Goal: Ask a question: Seek information or help from site administrators or community

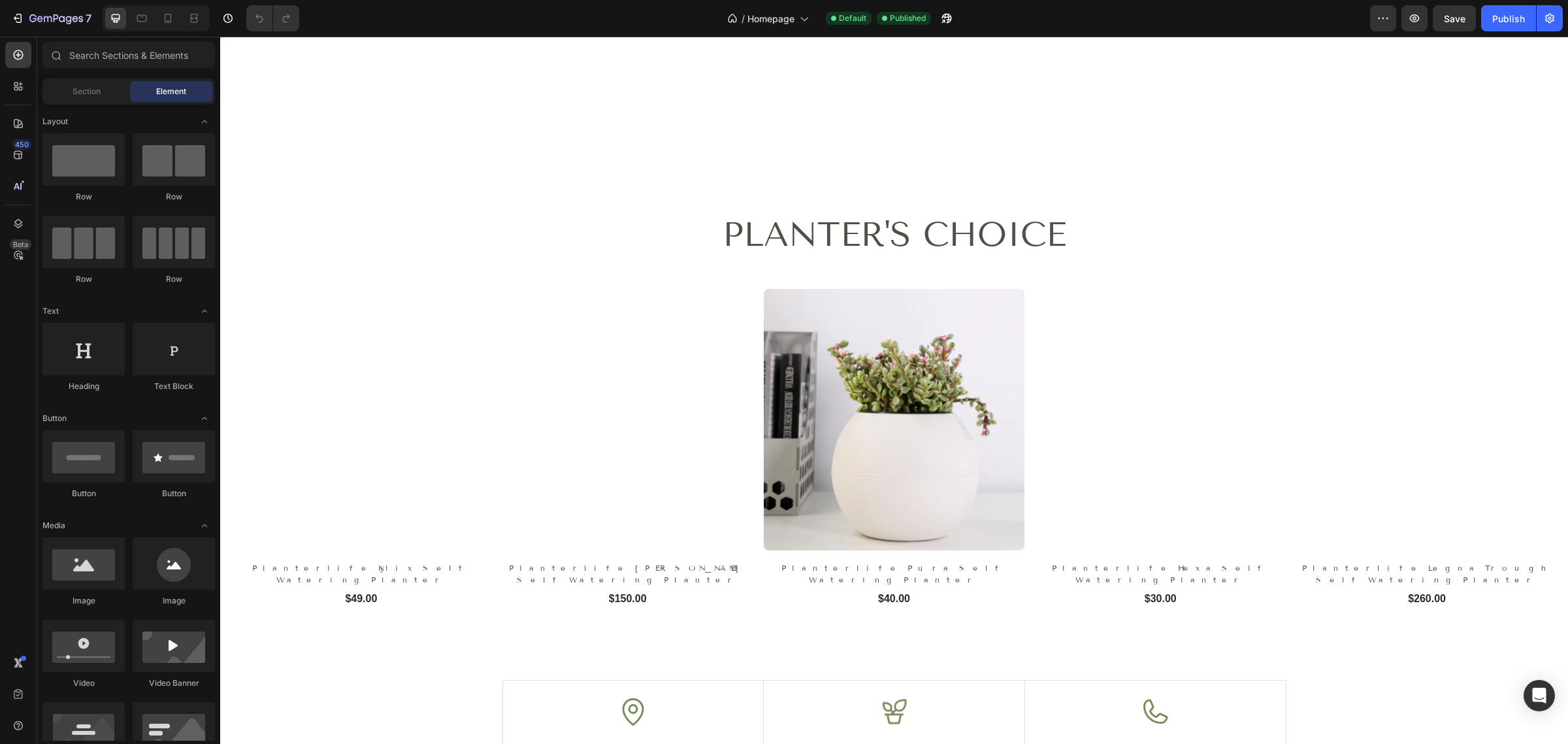
scroll to position [1389, 0]
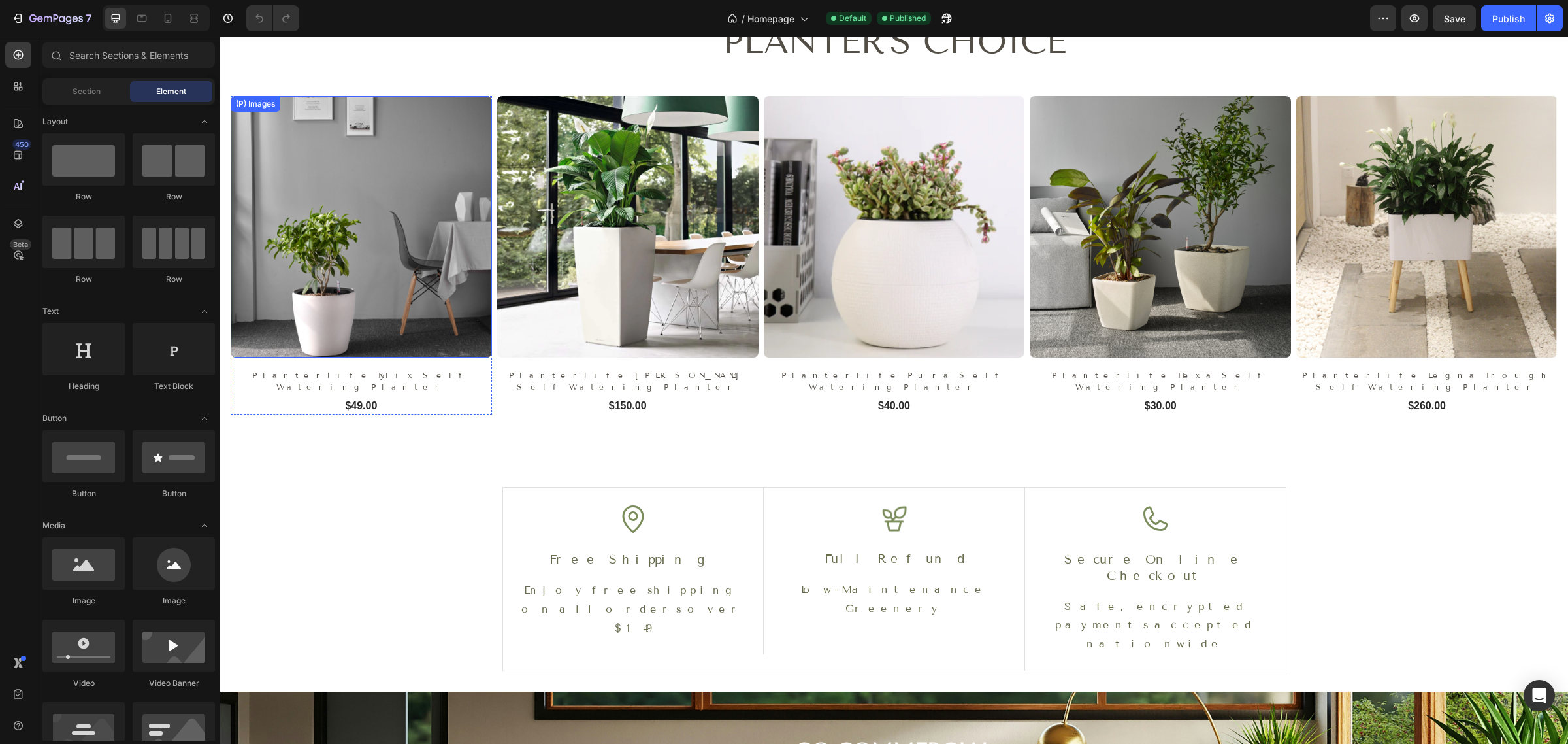
click at [413, 321] on img at bounding box center [362, 227] width 261 height 261
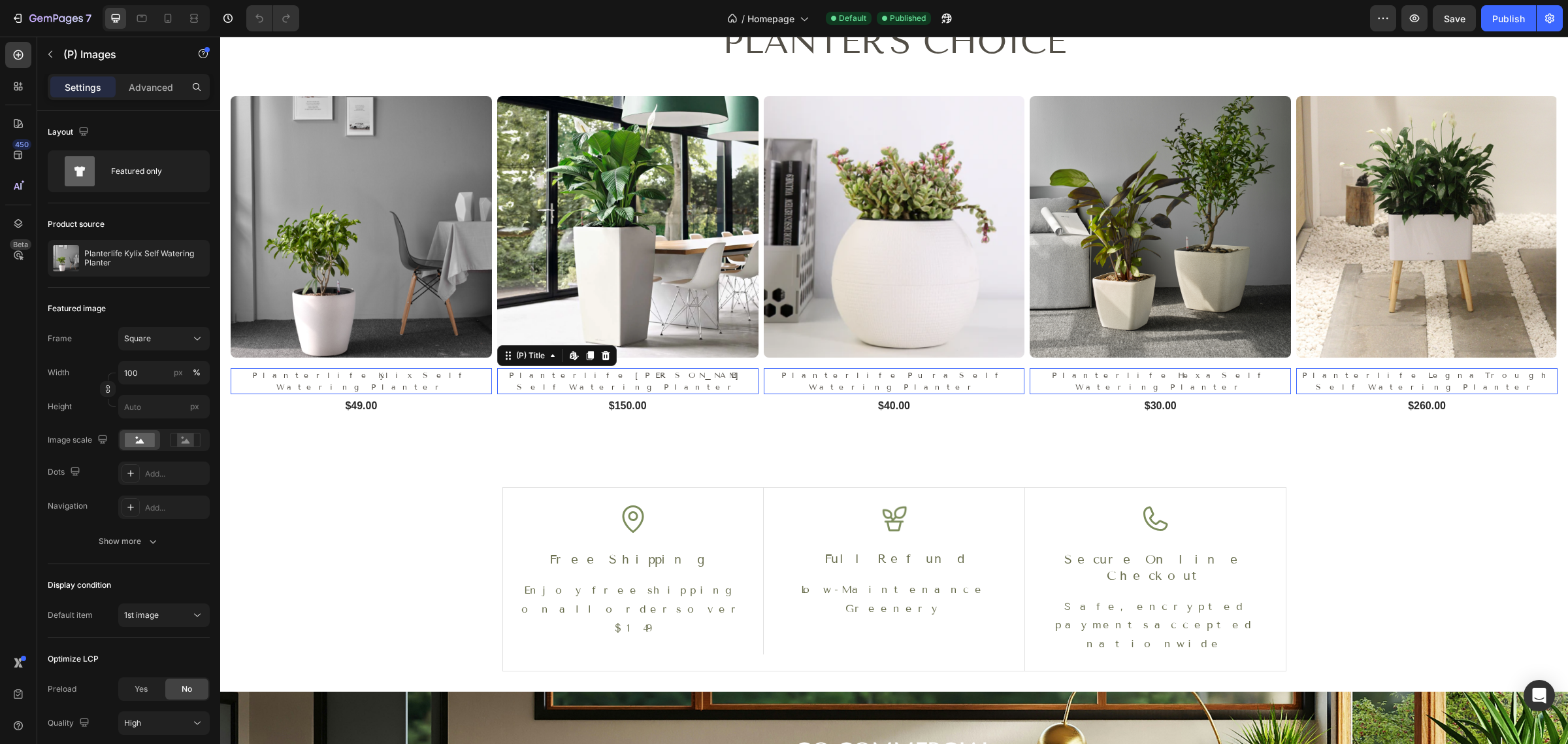
click at [701, 368] on h2 "Planterlife [PERSON_NAME] Self Watering Planter" at bounding box center [628, 380] width 261 height 27
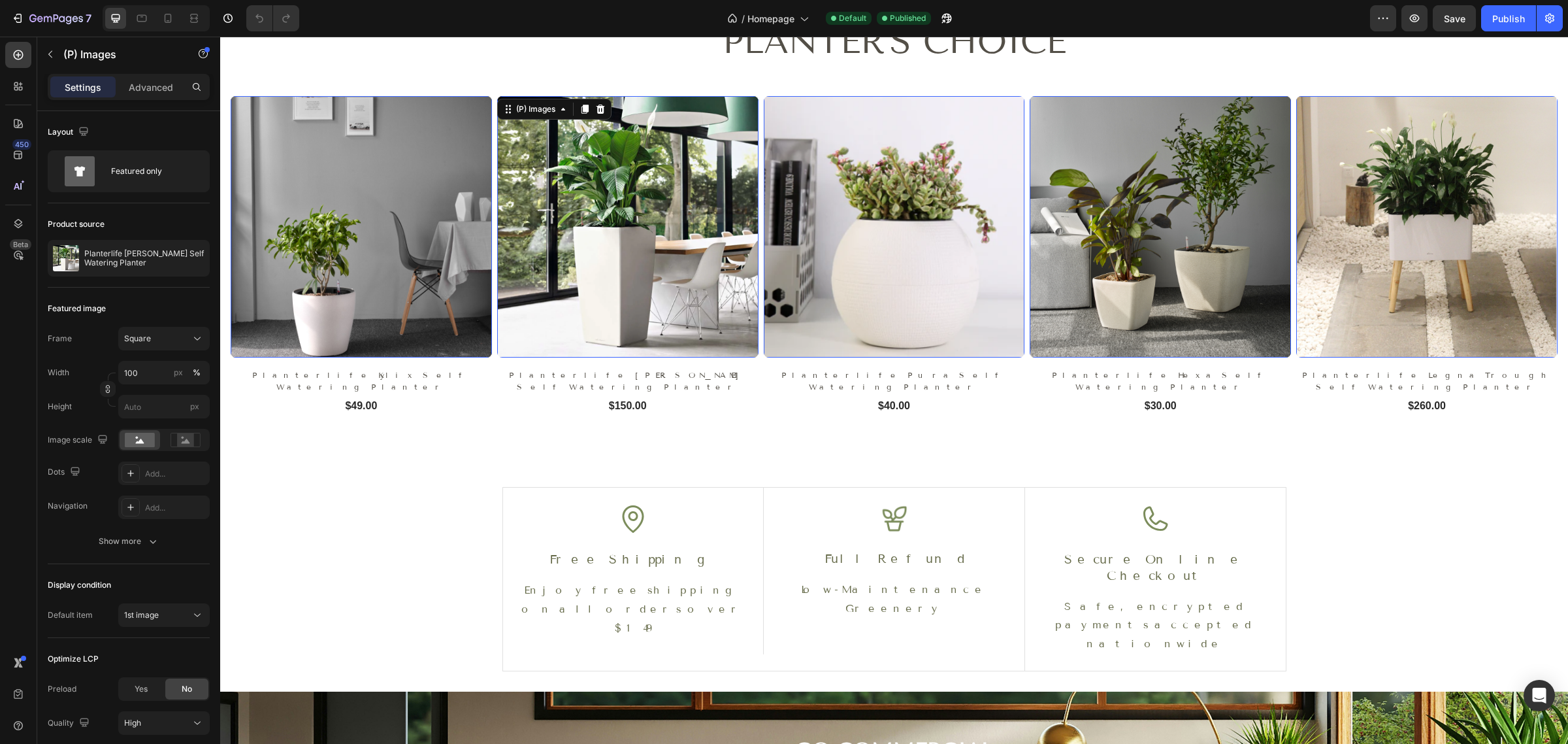
click at [712, 303] on img at bounding box center [628, 227] width 261 height 261
click at [391, 274] on img at bounding box center [362, 227] width 261 height 261
click at [422, 375] on h2 "Planterlife Kylix Self Watering Planter" at bounding box center [362, 380] width 261 height 27
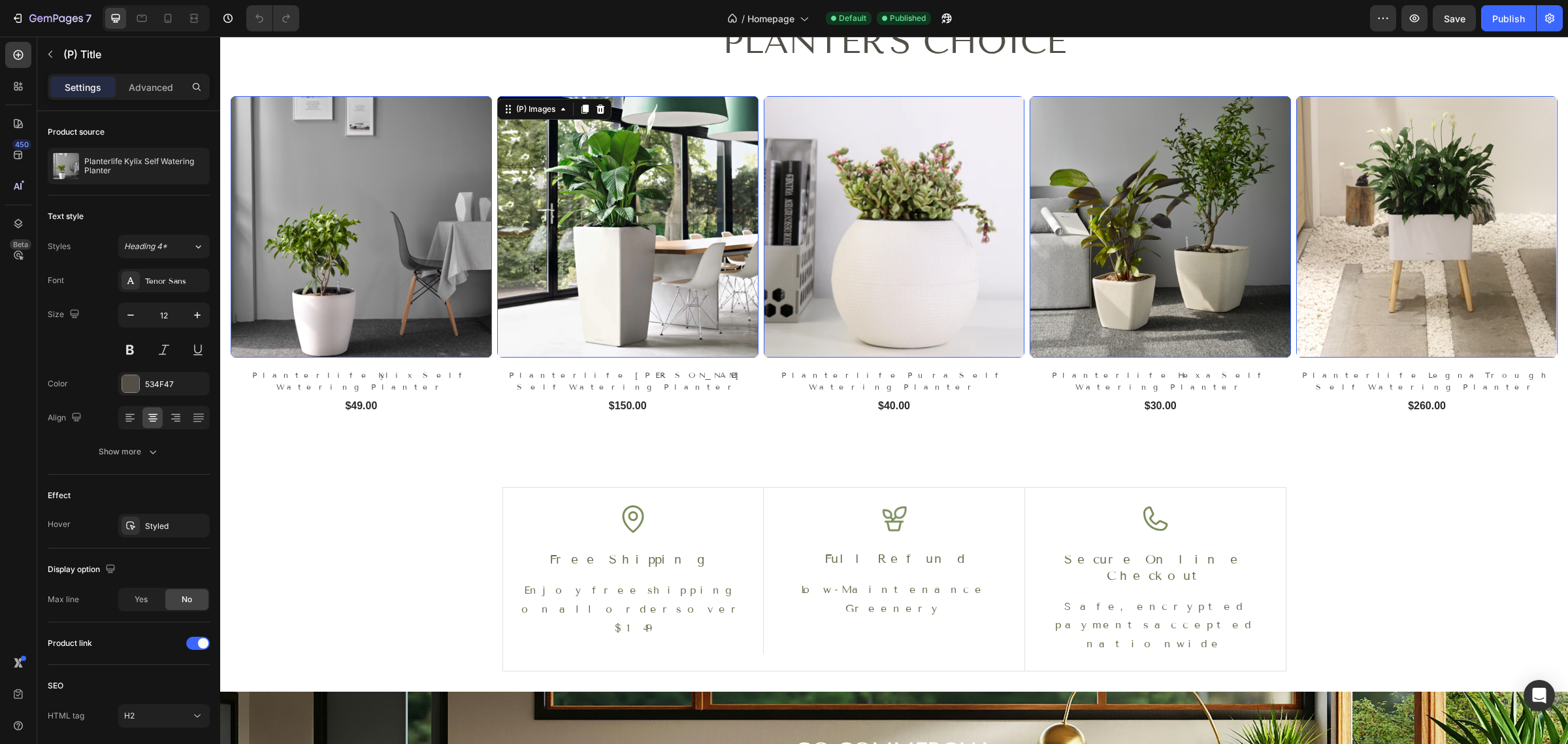
click at [667, 298] on img at bounding box center [628, 227] width 261 height 261
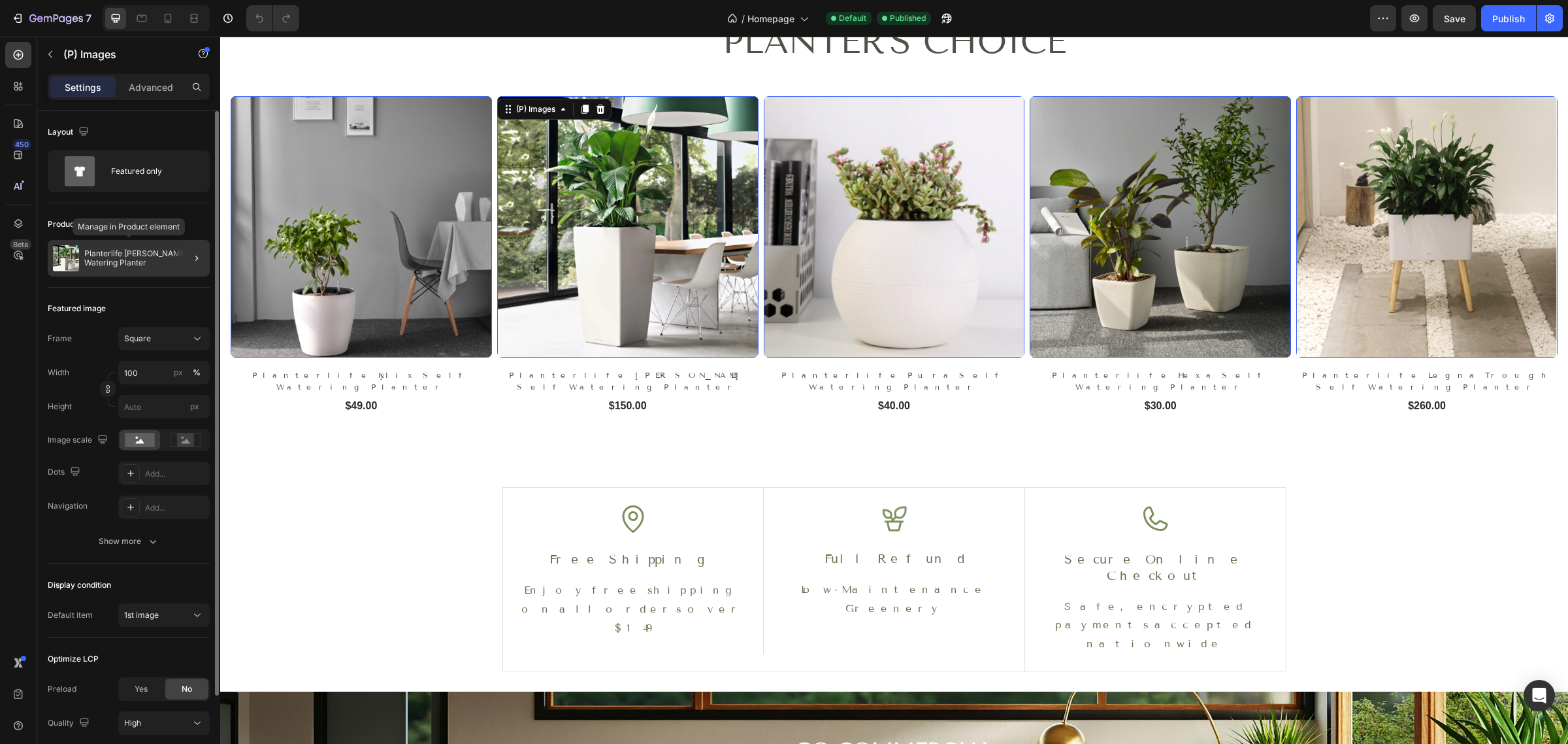
click at [106, 250] on p "Planterlife [PERSON_NAME] Self Watering Planter" at bounding box center [144, 258] width 120 height 19
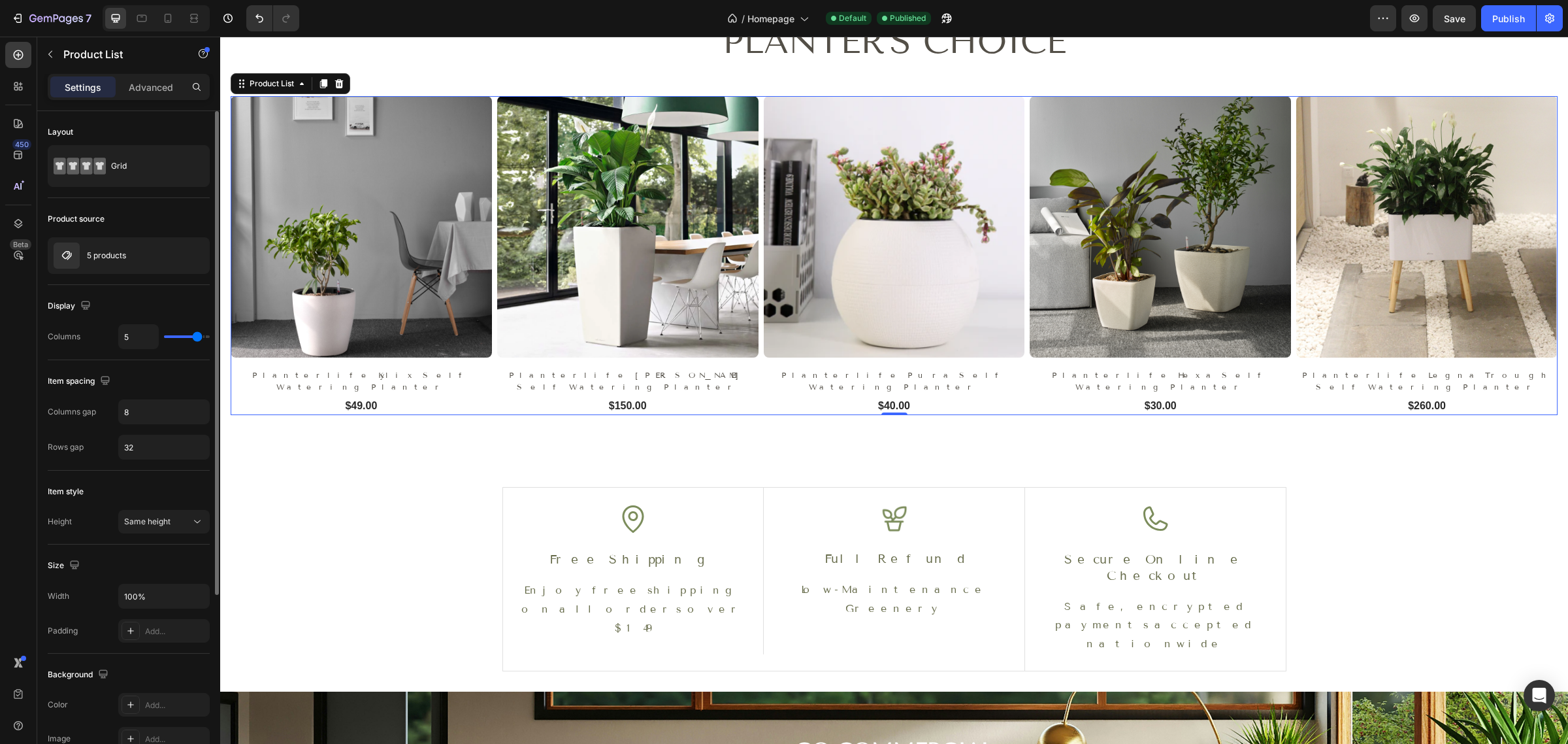
click at [106, 250] on div "5 products" at bounding box center [129, 255] width 162 height 36
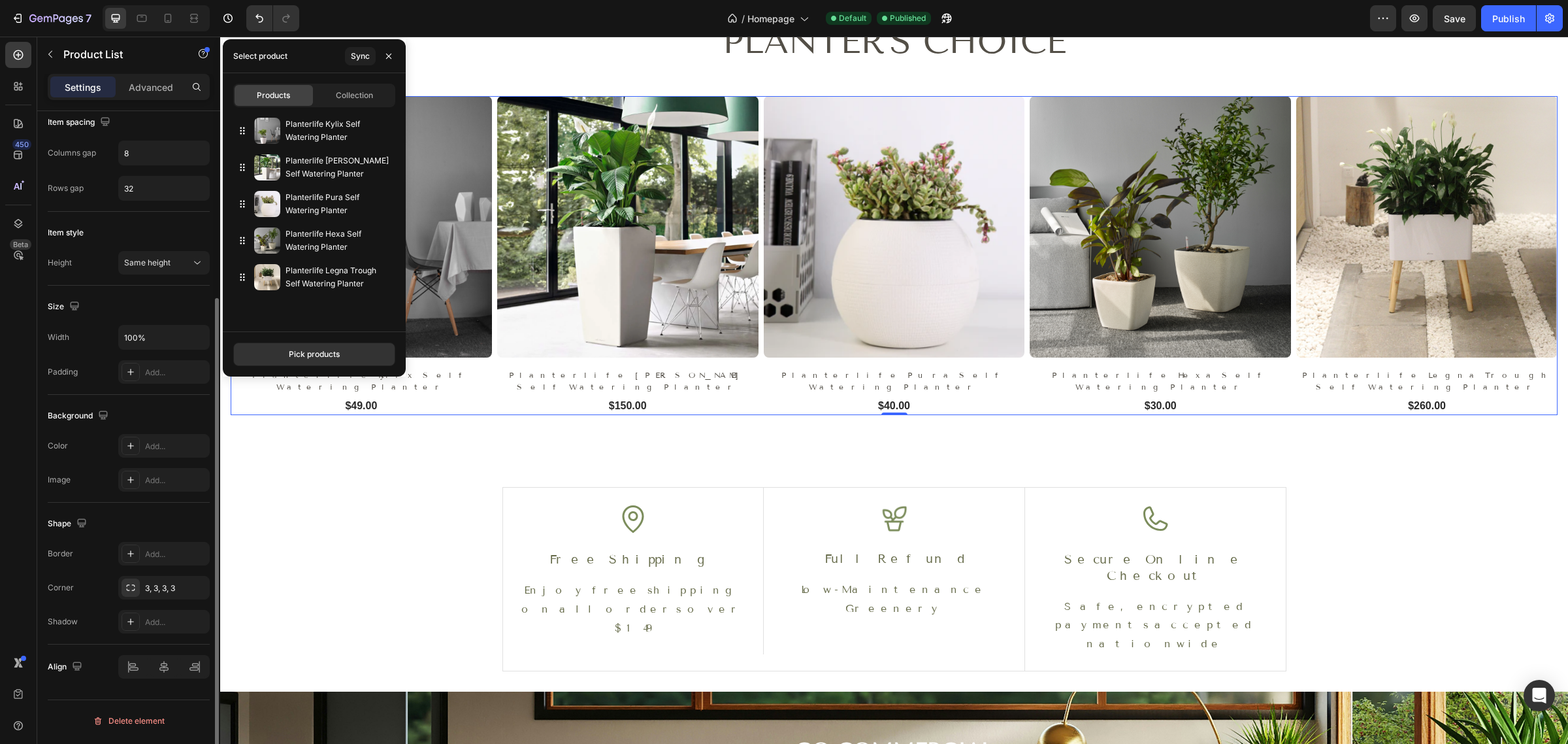
scroll to position [259, 0]
click at [1541, 696] on icon "Open Intercom Messenger" at bounding box center [1539, 695] width 15 height 17
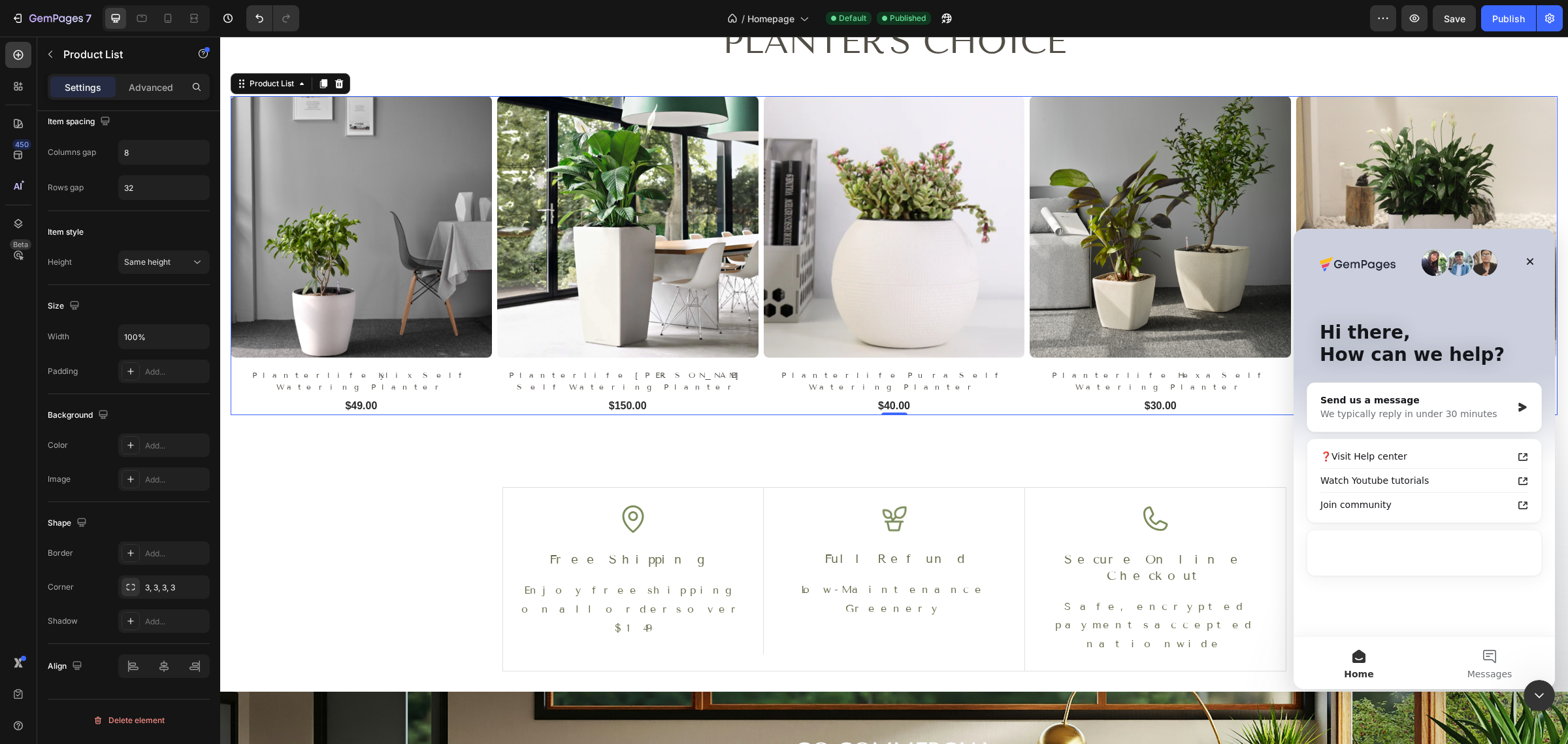
scroll to position [0, 0]
click at [1472, 415] on div "We typically reply in under 30 minutes" at bounding box center [1416, 414] width 192 height 14
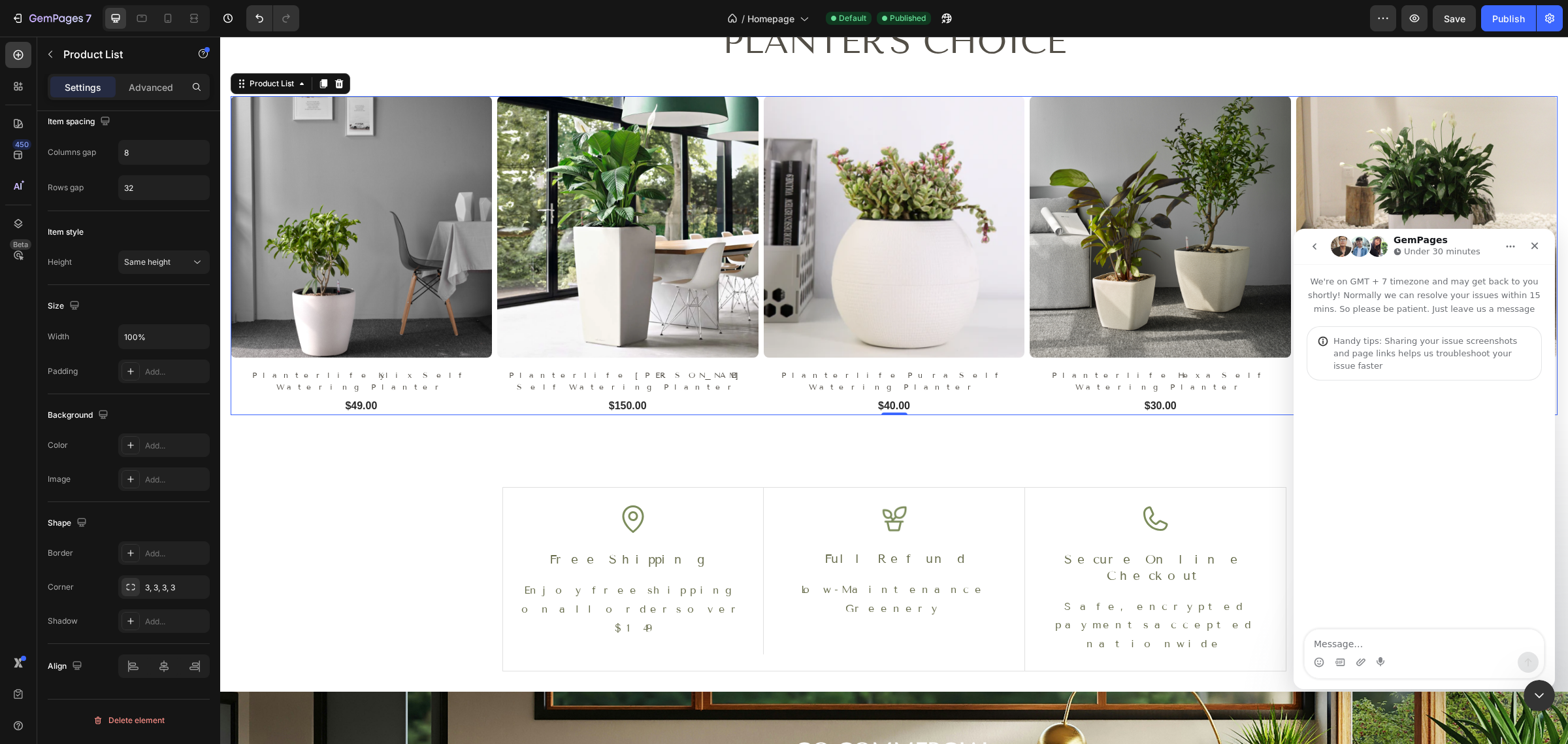
click at [1375, 639] on textarea "Message…" at bounding box center [1424, 640] width 239 height 23
type textarea "Hi there, need to fix an issue on our website. As you can see at the homepage, …"
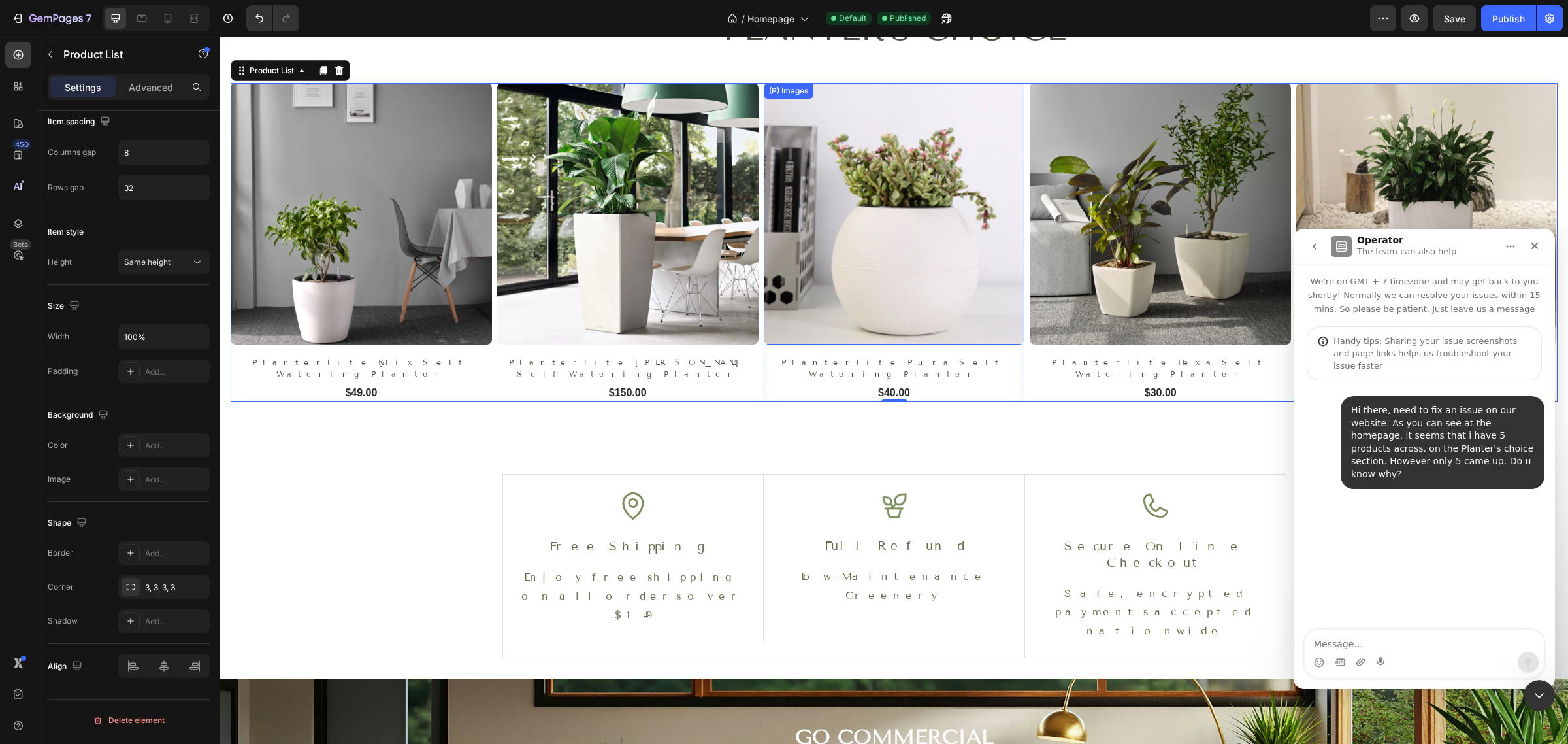
scroll to position [1389, 0]
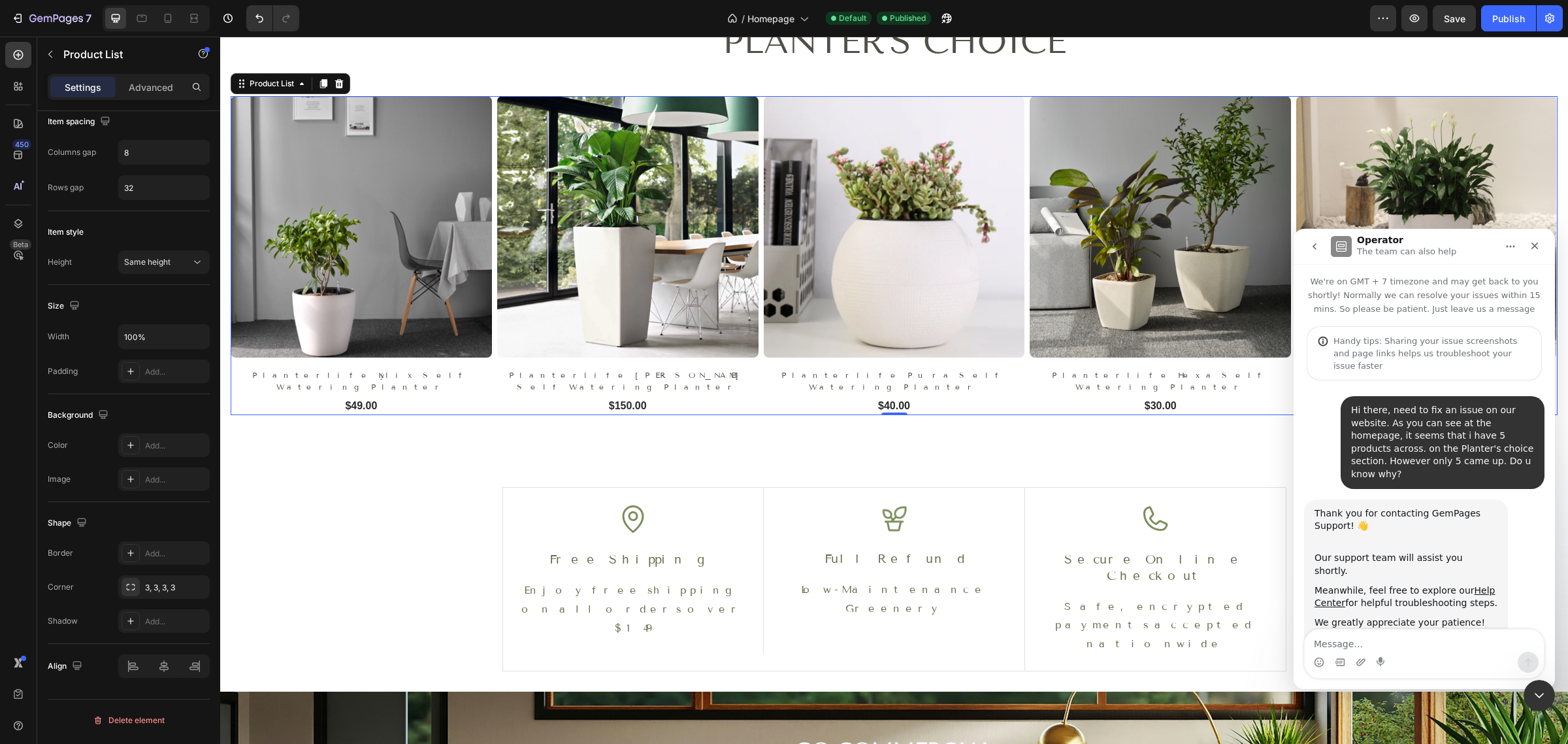
click at [286, 92] on div "Product List" at bounding box center [291, 83] width 120 height 21
click at [281, 88] on div "Product List" at bounding box center [271, 84] width 50 height 12
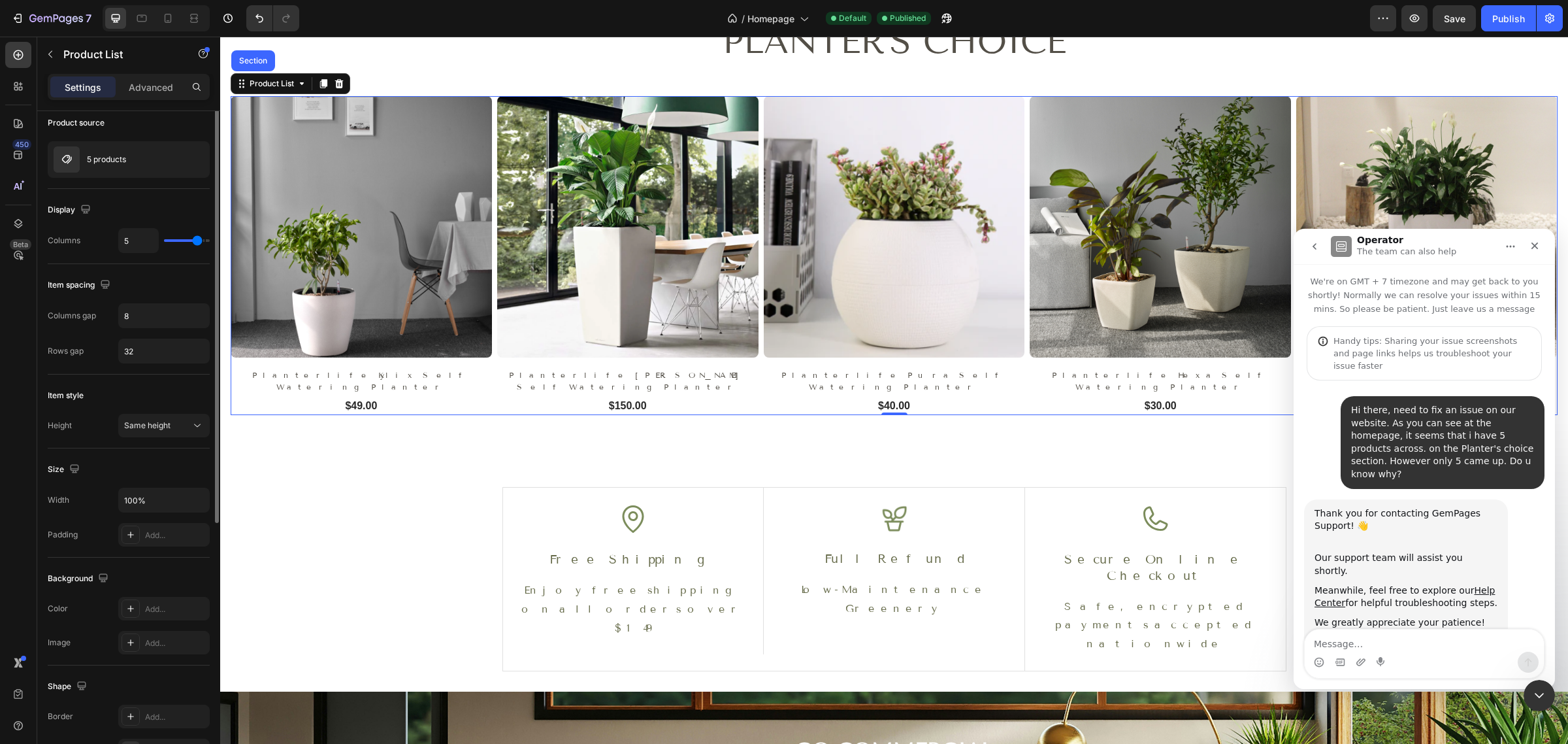
scroll to position [0, 0]
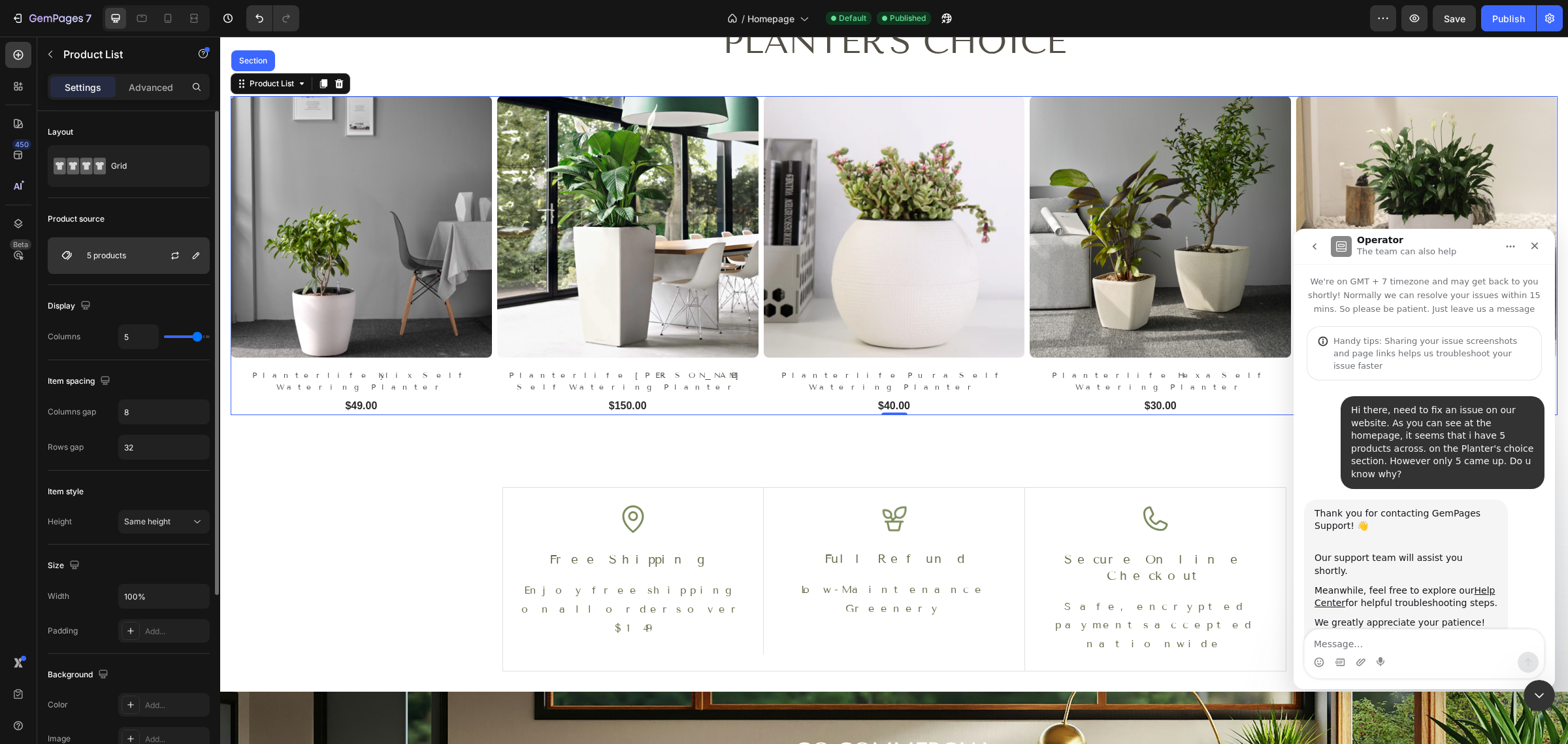
click at [136, 258] on div "5 products" at bounding box center [129, 255] width 162 height 36
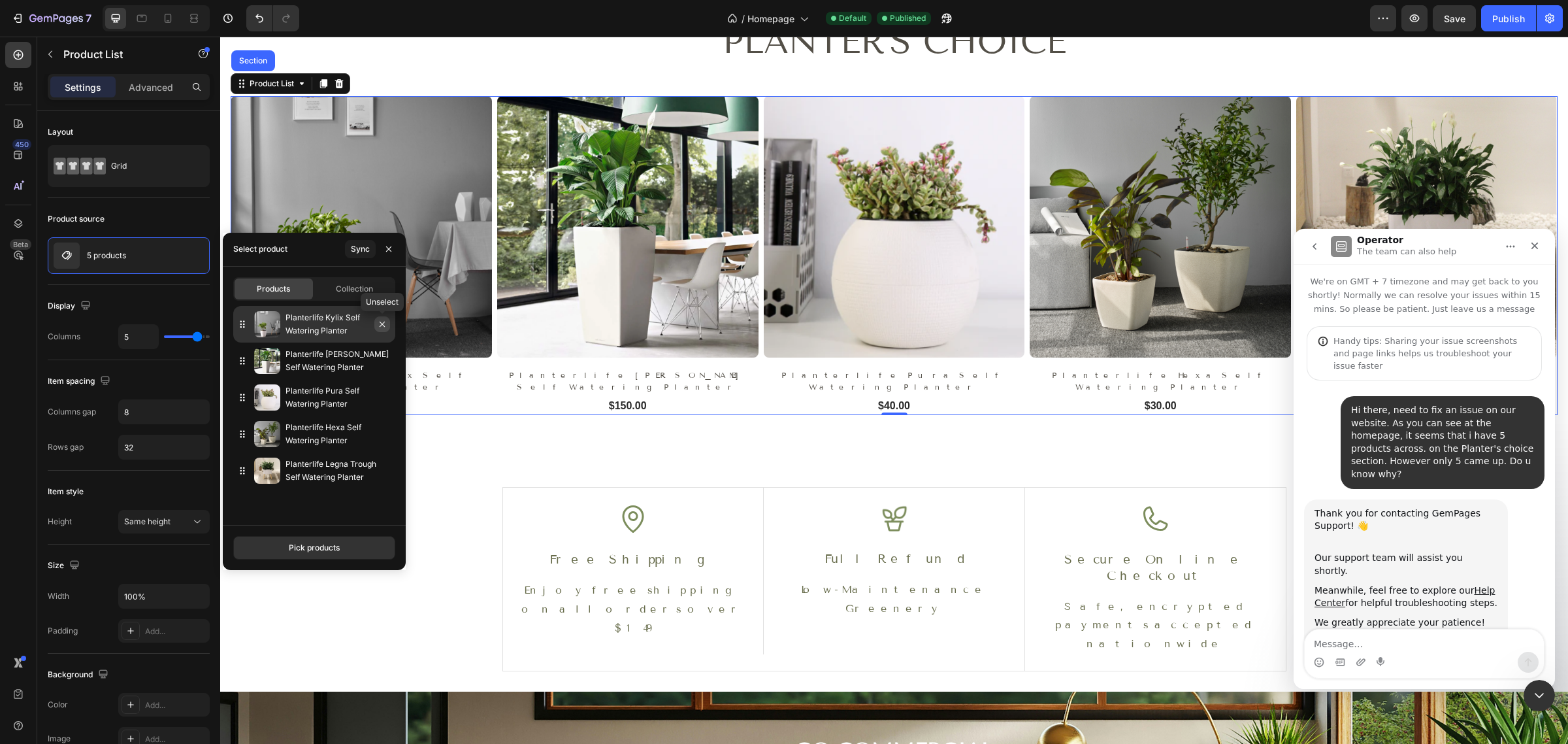
click at [387, 319] on icon "button" at bounding box center [382, 324] width 11 height 11
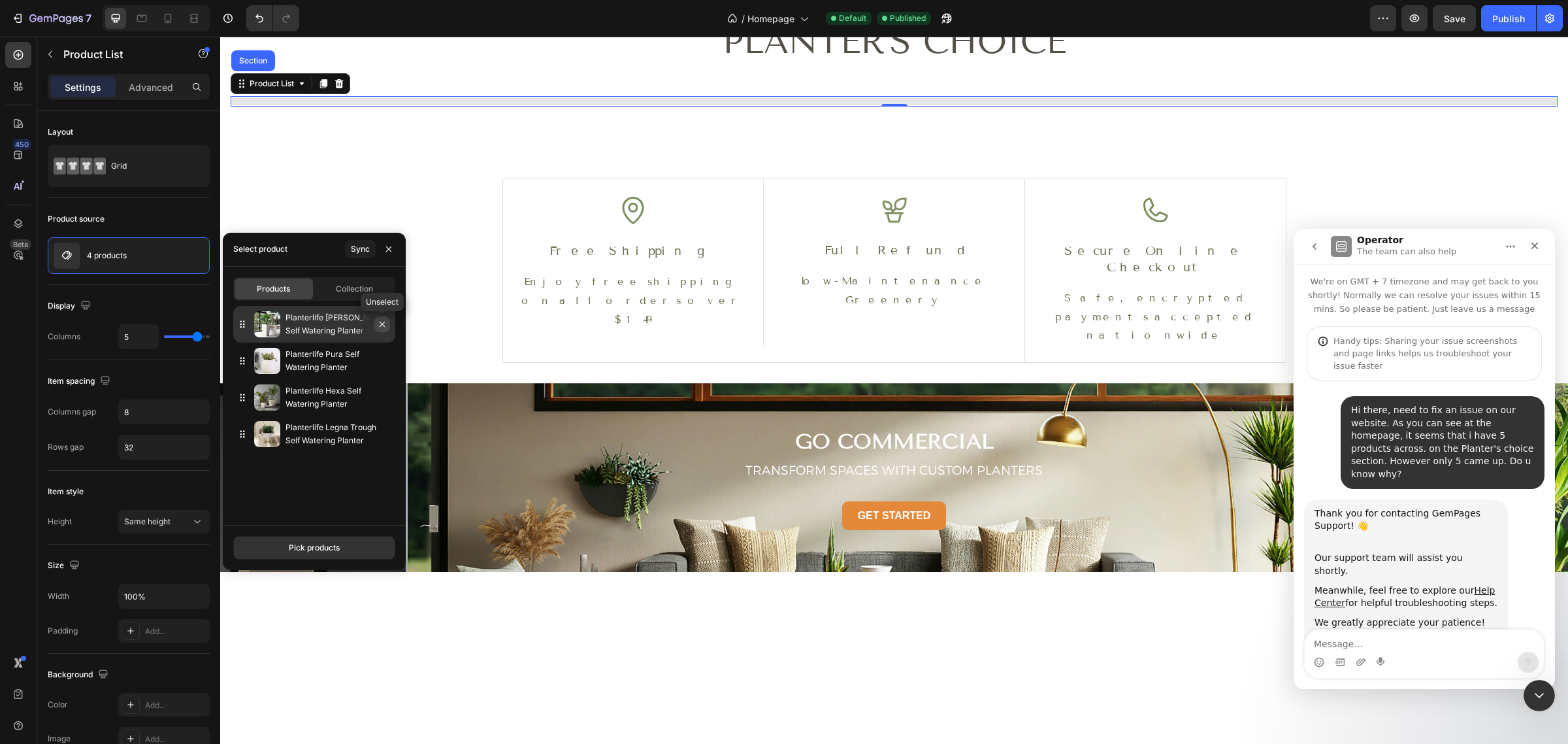
click at [387, 325] on icon "button" at bounding box center [382, 324] width 11 height 11
click at [0, 0] on icon "button" at bounding box center [0, 0] width 0 height 0
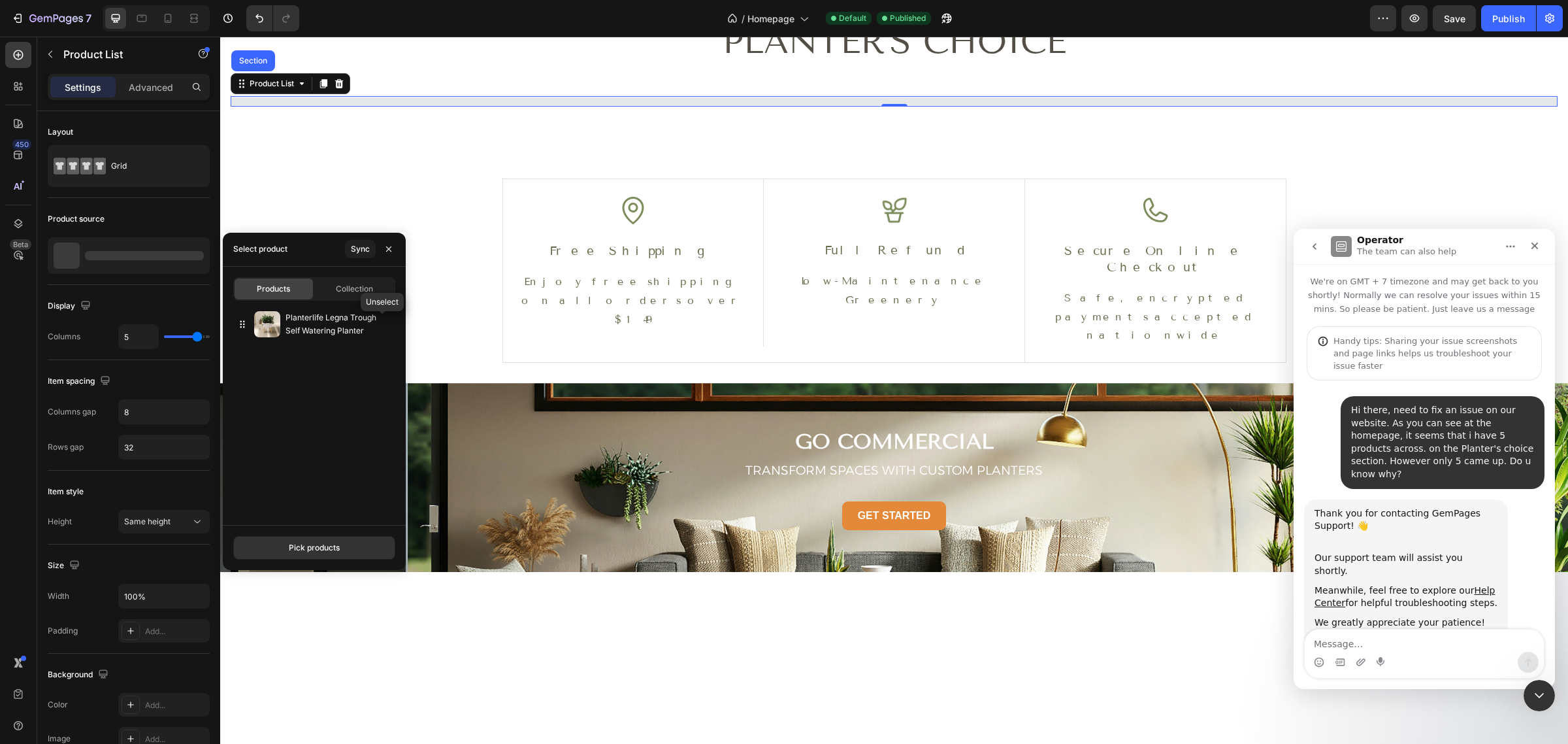
click at [0, 0] on icon "button" at bounding box center [0, 0] width 0 height 0
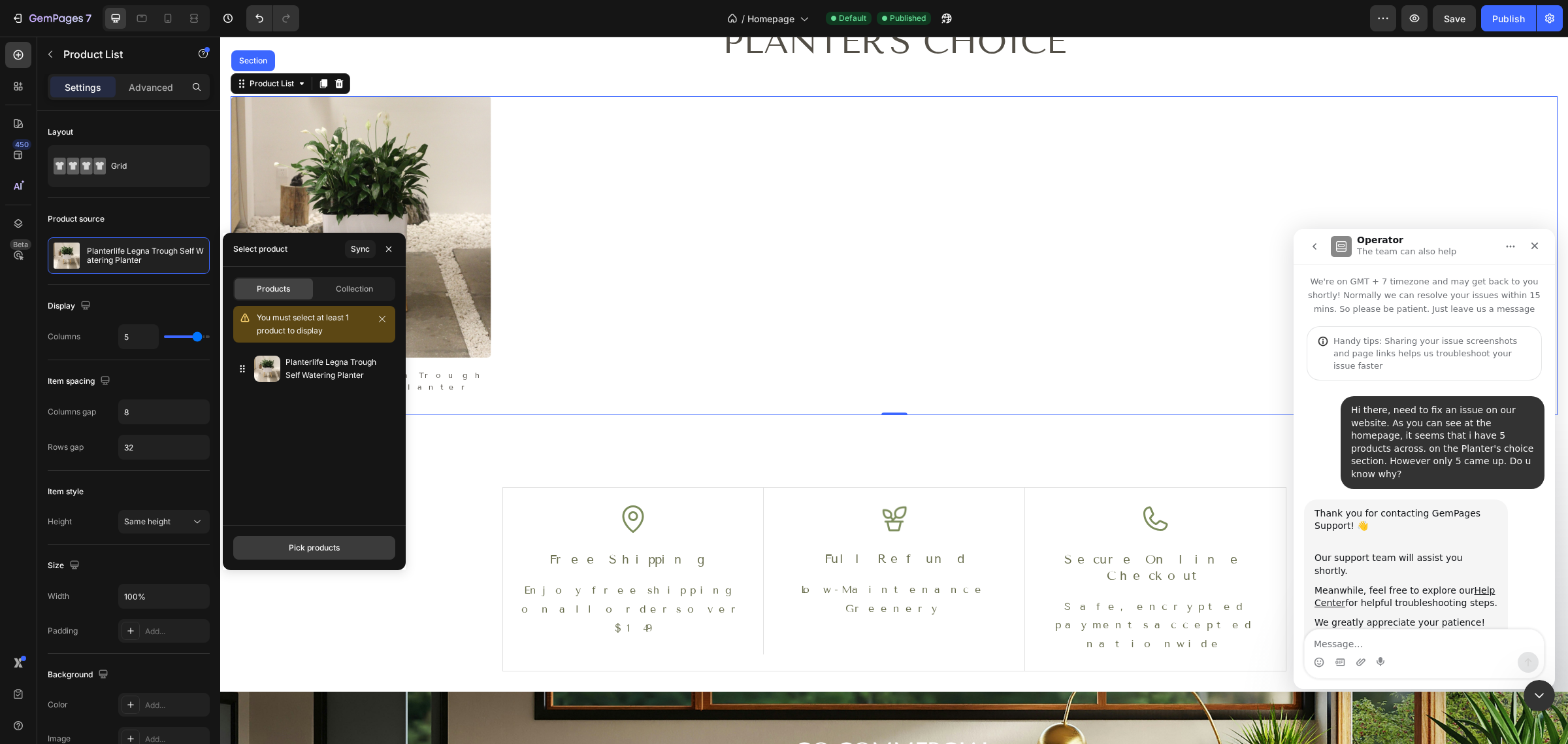
click at [360, 544] on button "Pick products" at bounding box center [313, 547] width 162 height 24
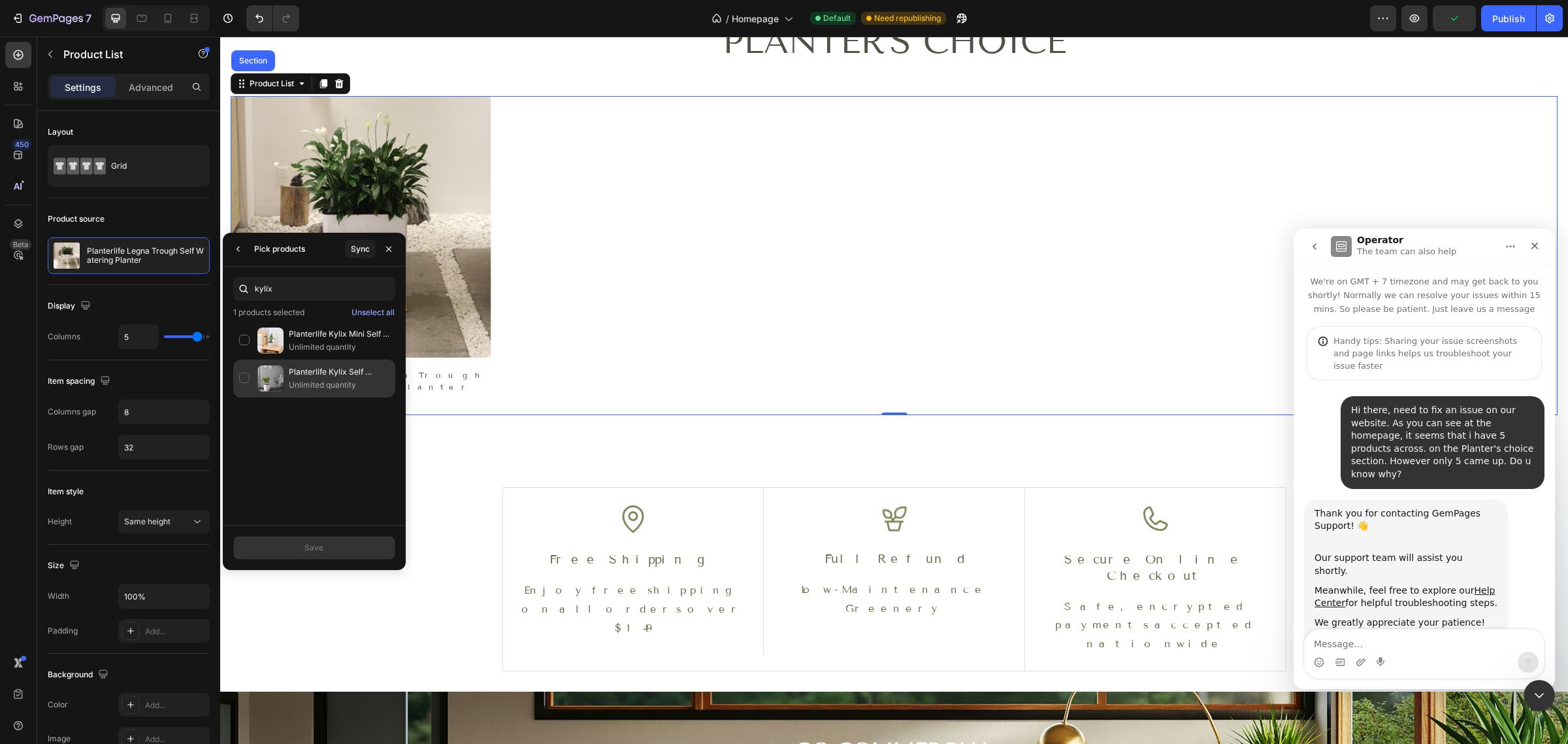
type input "kylix"
click at [296, 366] on p "Planterlife Kylix Self Watering Planter" at bounding box center [339, 372] width 100 height 13
click at [289, 354] on div "Planterlife Hexa Self Watering Planter Unlimited quantity" at bounding box center [313, 340] width 162 height 38
click at [298, 332] on p "Planterlife Helix Round Self Watering Planter" at bounding box center [339, 333] width 100 height 13
type input "shard"
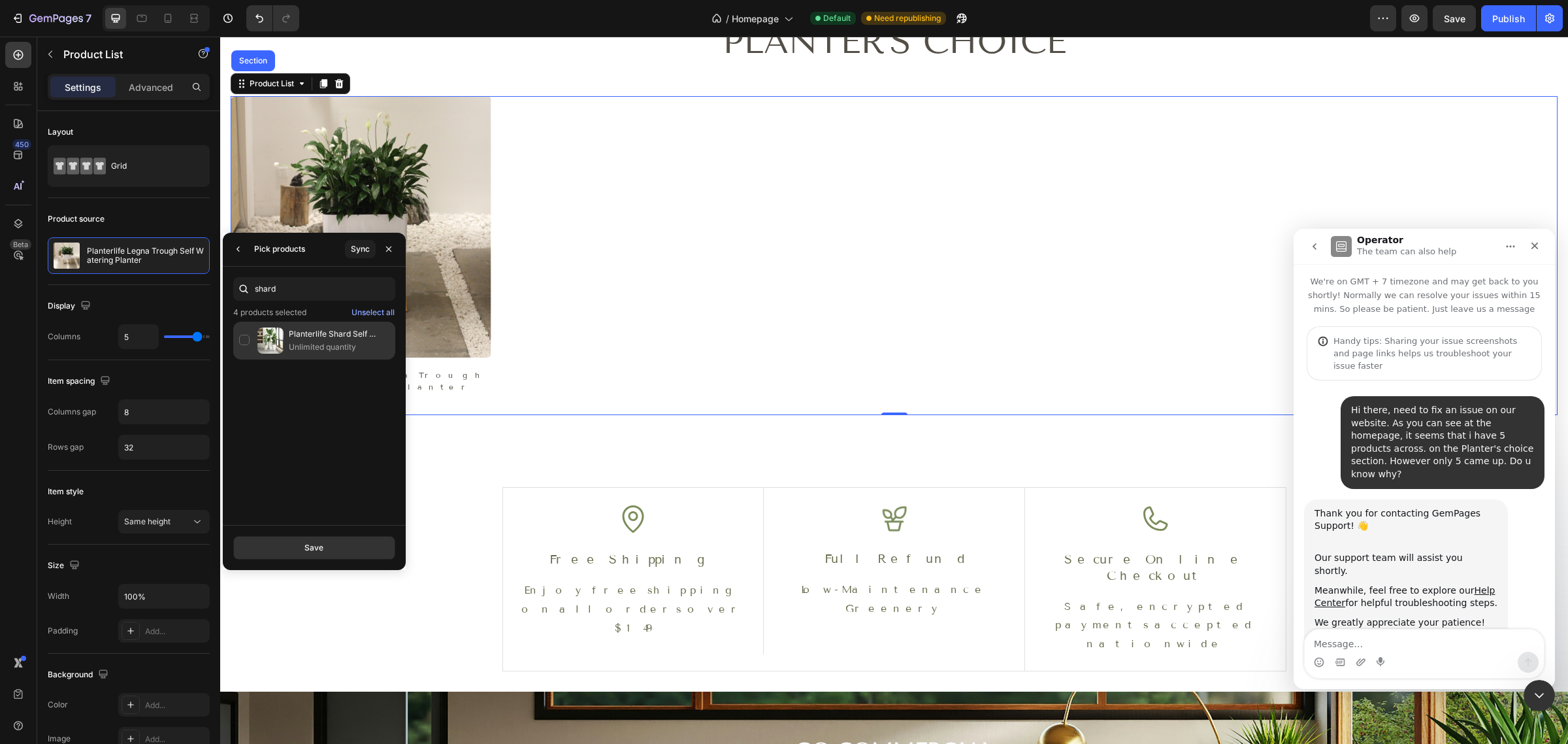
click at [293, 335] on p "Planterlife Shard Self Watering Planter" at bounding box center [339, 333] width 100 height 13
click at [348, 540] on button "Save" at bounding box center [313, 547] width 162 height 24
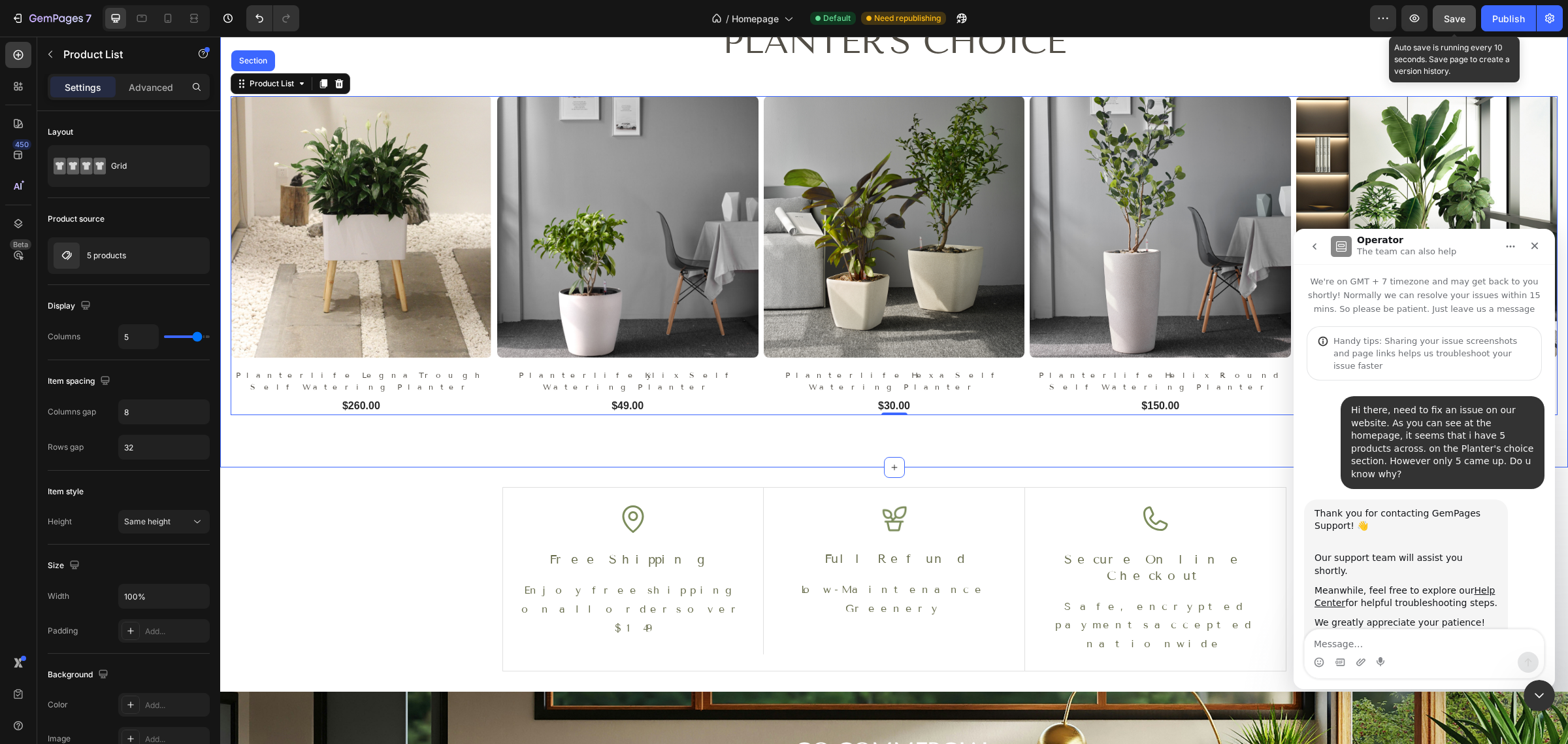
click at [1448, 18] on span "Save" at bounding box center [1455, 18] width 22 height 11
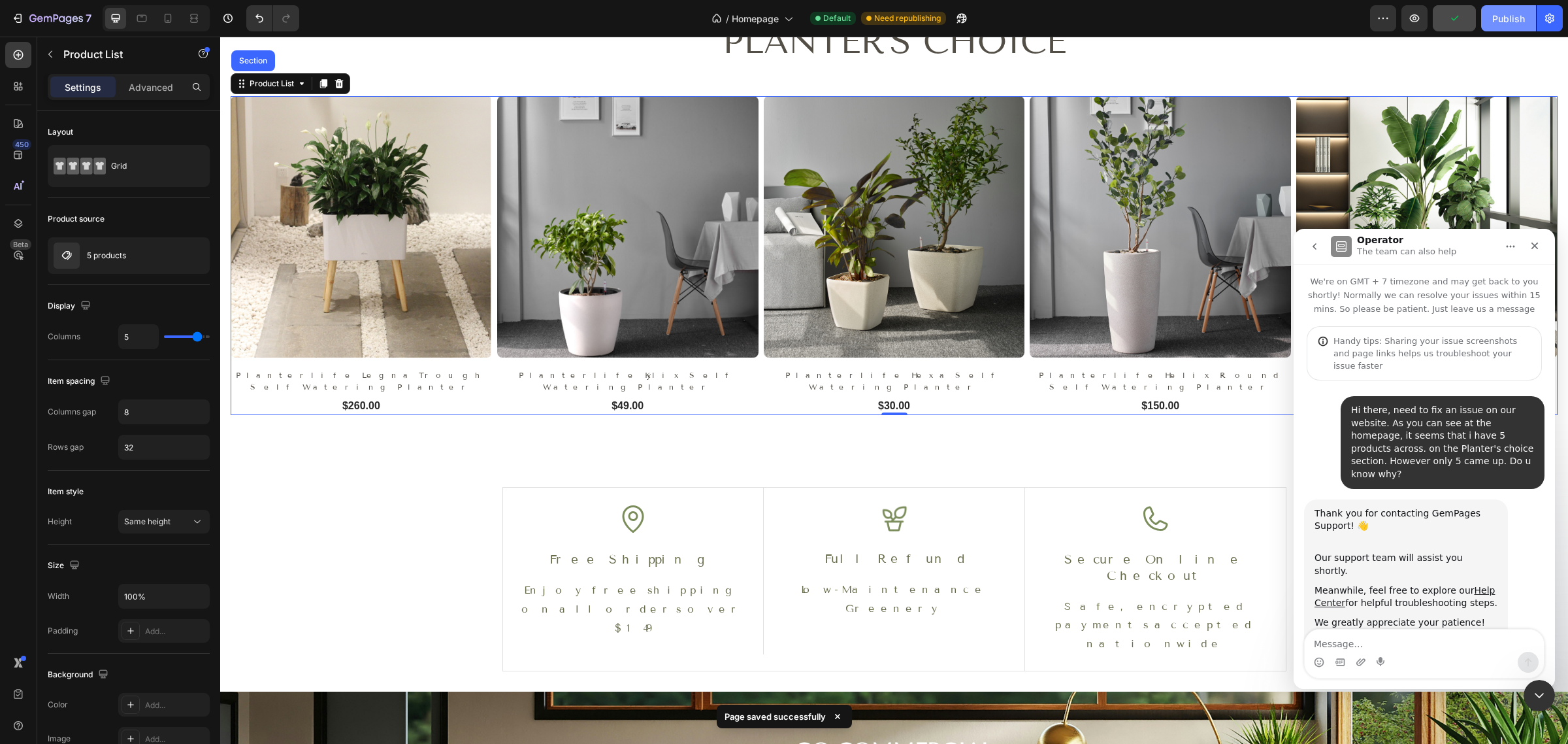
click at [1519, 30] on button "Publish" at bounding box center [1508, 18] width 55 height 27
click at [1362, 652] on div "Intercom messenger" at bounding box center [1361, 661] width 11 height 21
click at [1366, 643] on textarea "Message…" at bounding box center [1424, 640] width 239 height 23
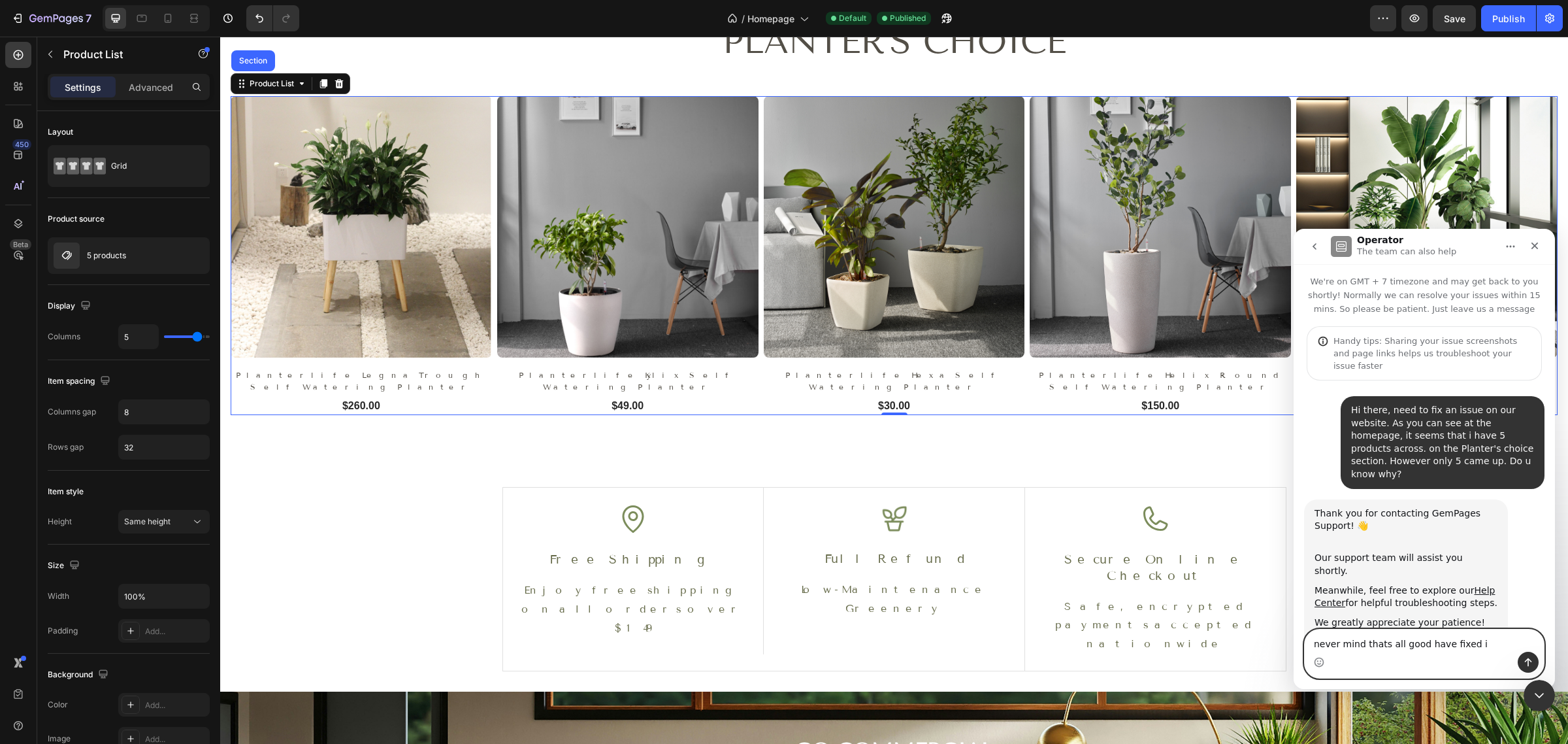
type textarea "never mind thats all good have fixed it"
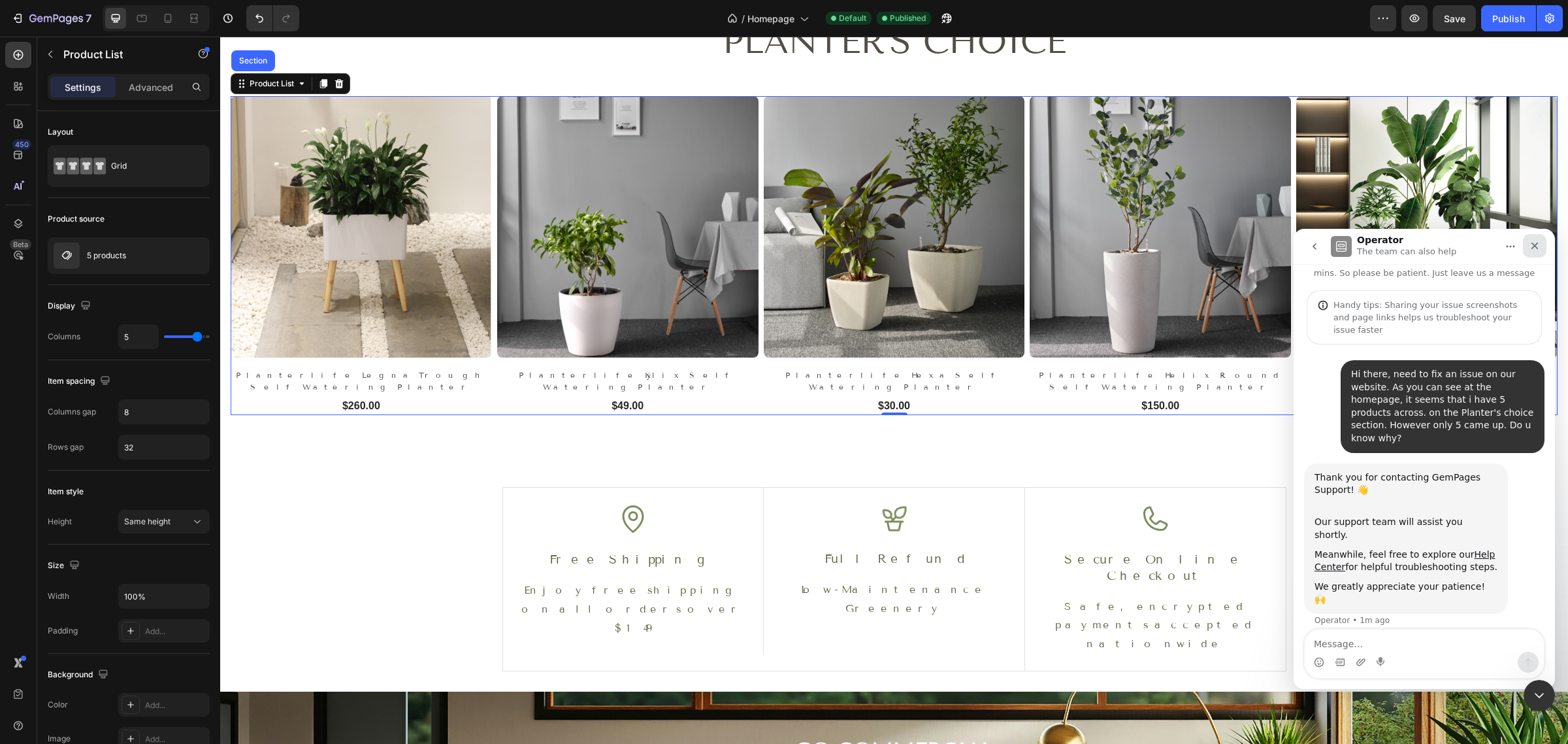
click at [1534, 245] on icon "Close" at bounding box center [1535, 246] width 7 height 7
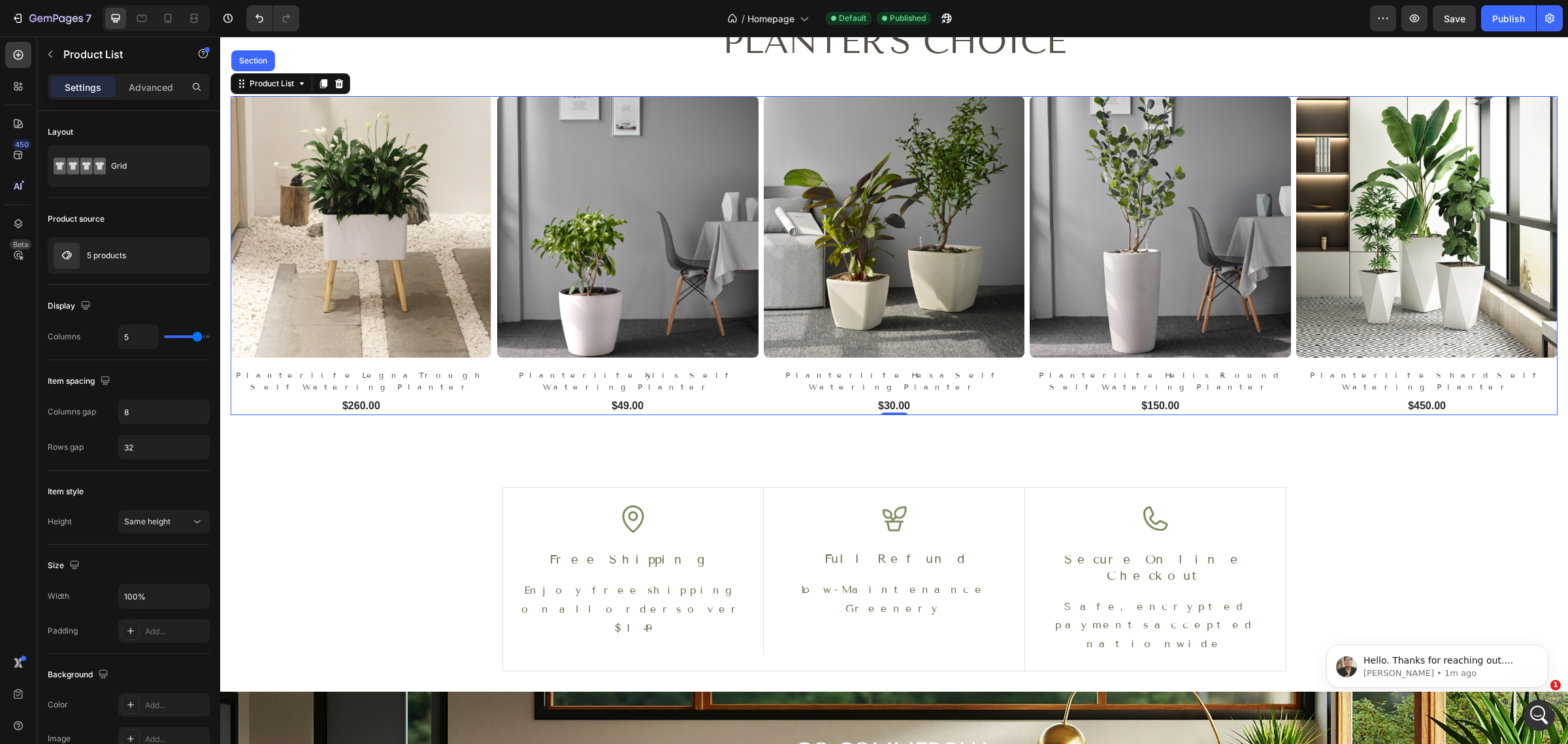
scroll to position [207, 0]
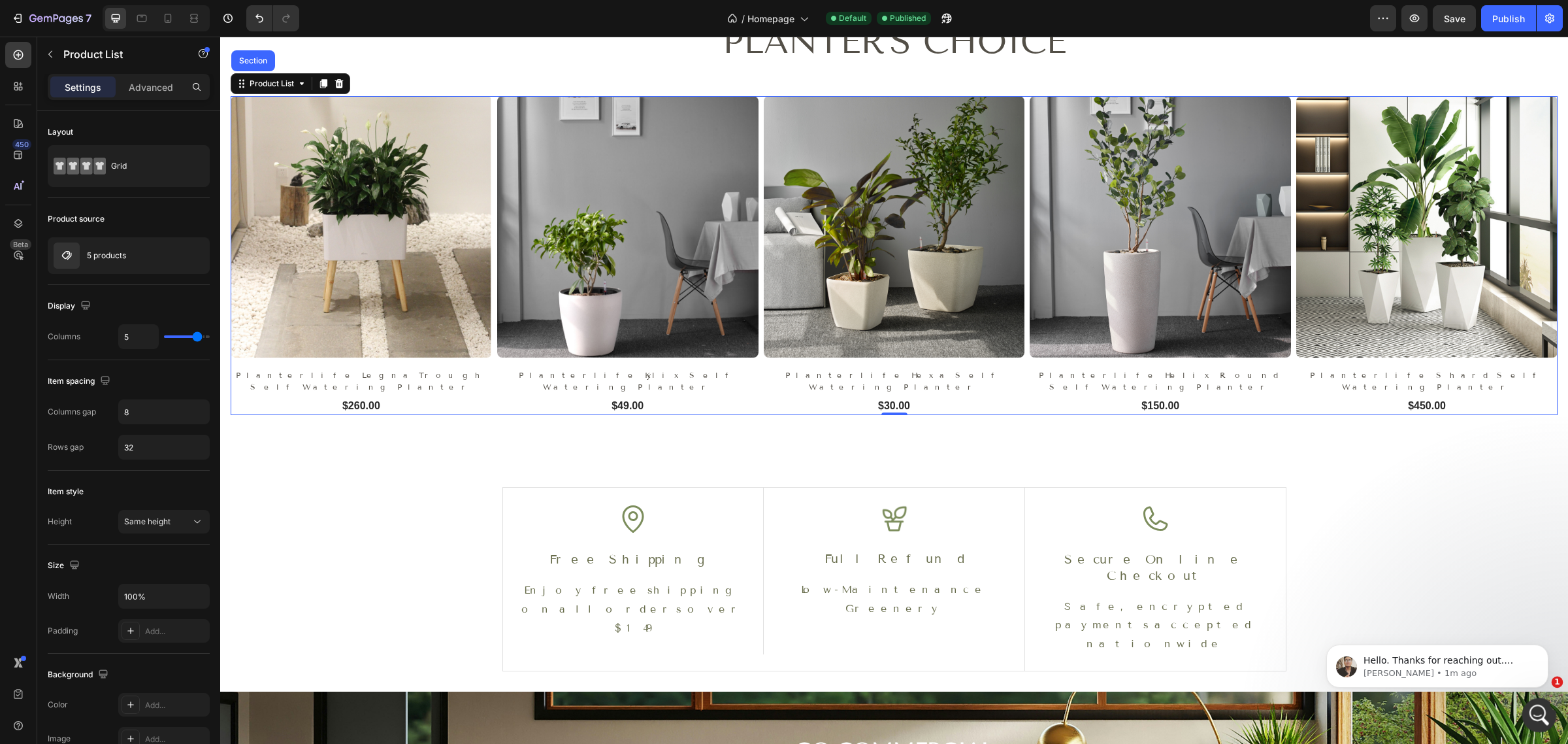
click at [1532, 703] on div "Open Intercom Messenger" at bounding box center [1538, 714] width 43 height 43
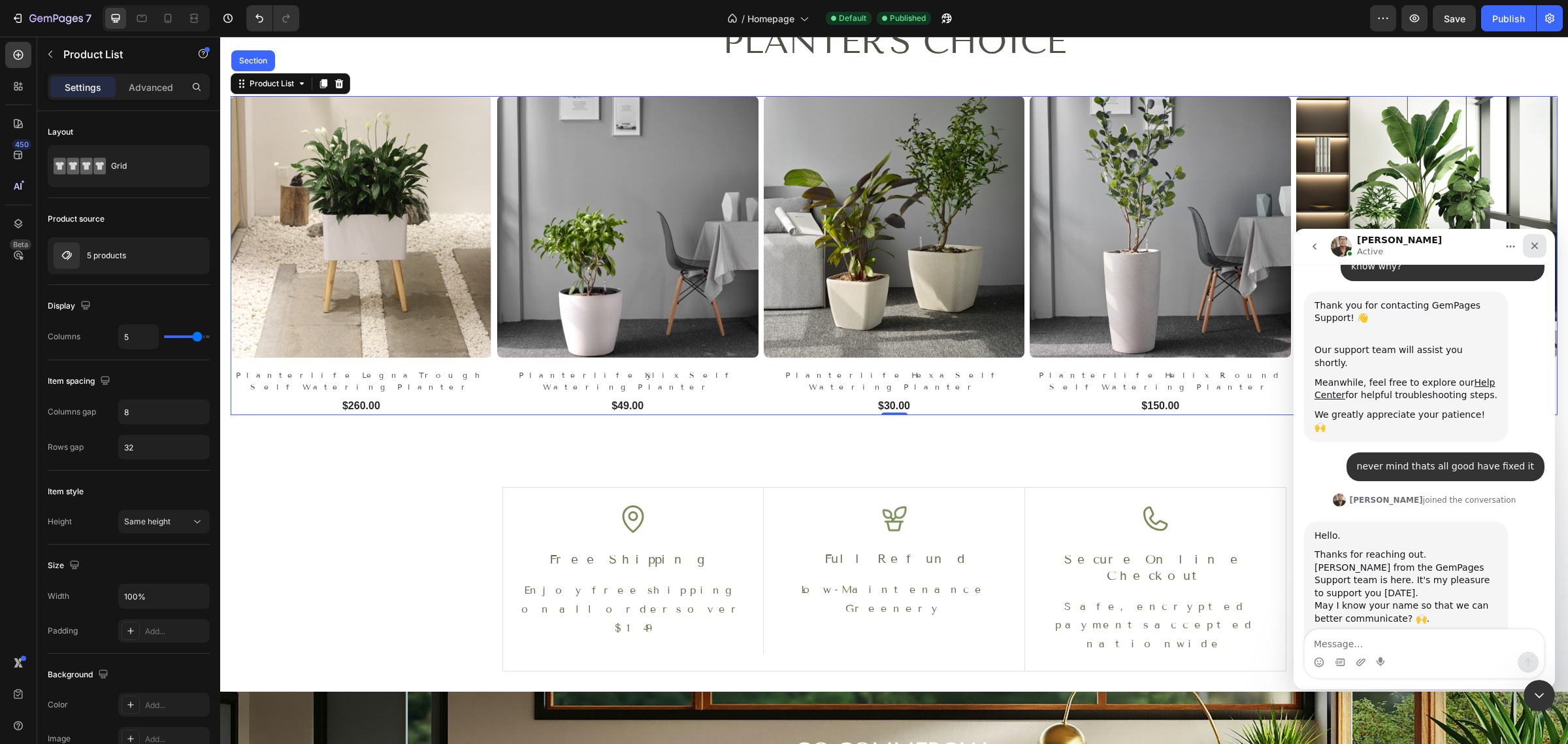
click at [1536, 247] on icon "Close" at bounding box center [1535, 246] width 7 height 7
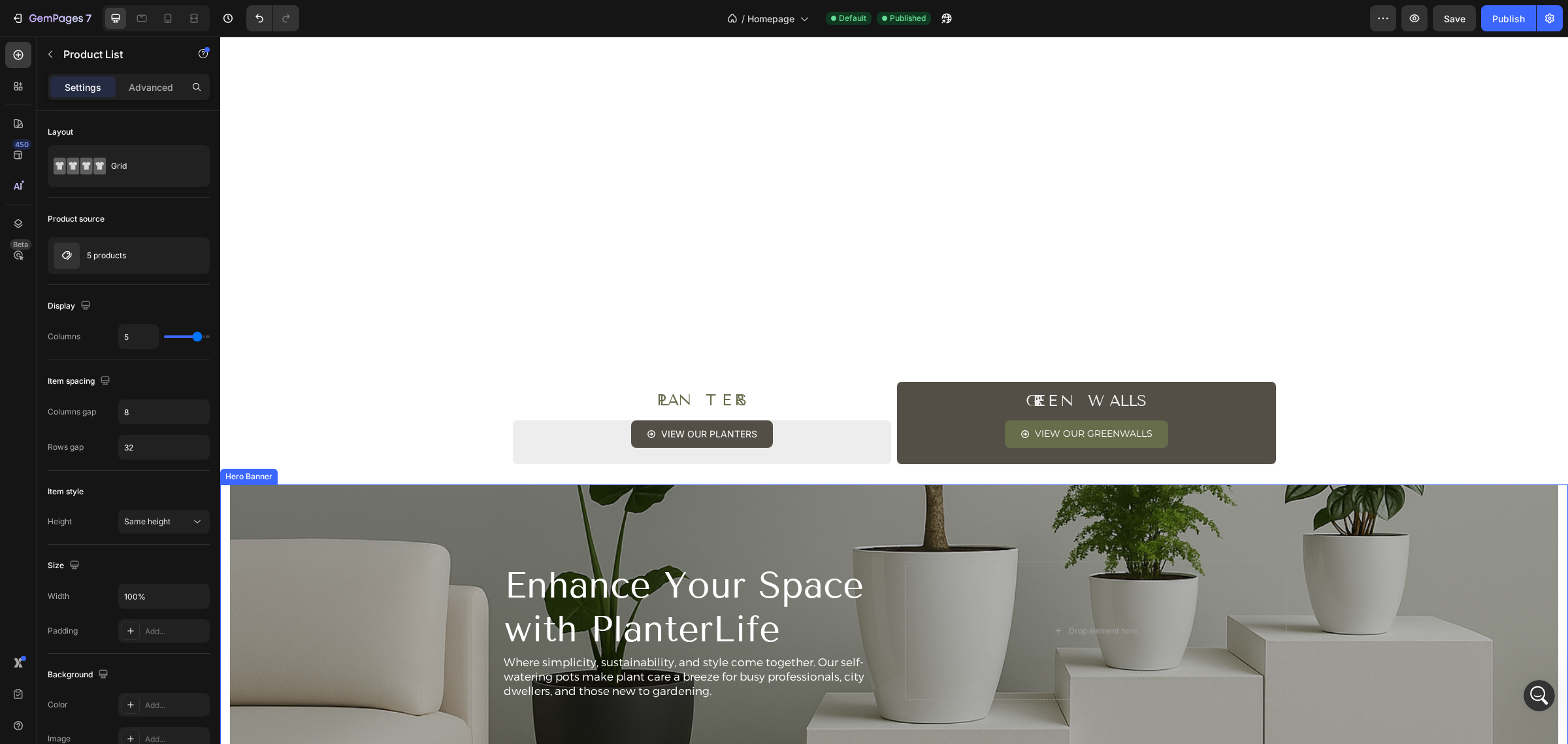
scroll to position [0, 0]
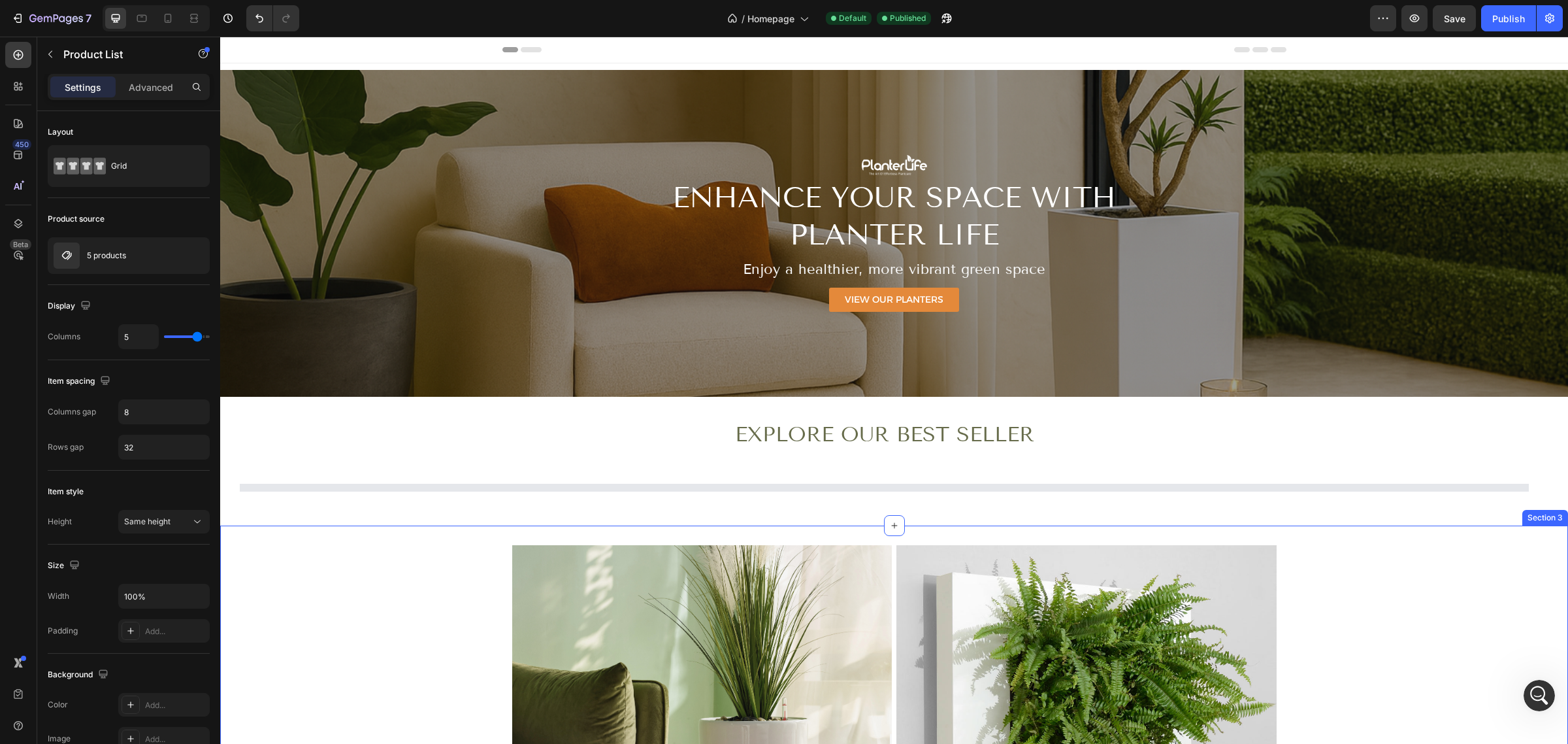
click at [1555, 526] on div "Explore OUR BEST SELLER Heading Row Product List Section 2" at bounding box center [894, 461] width 1348 height 129
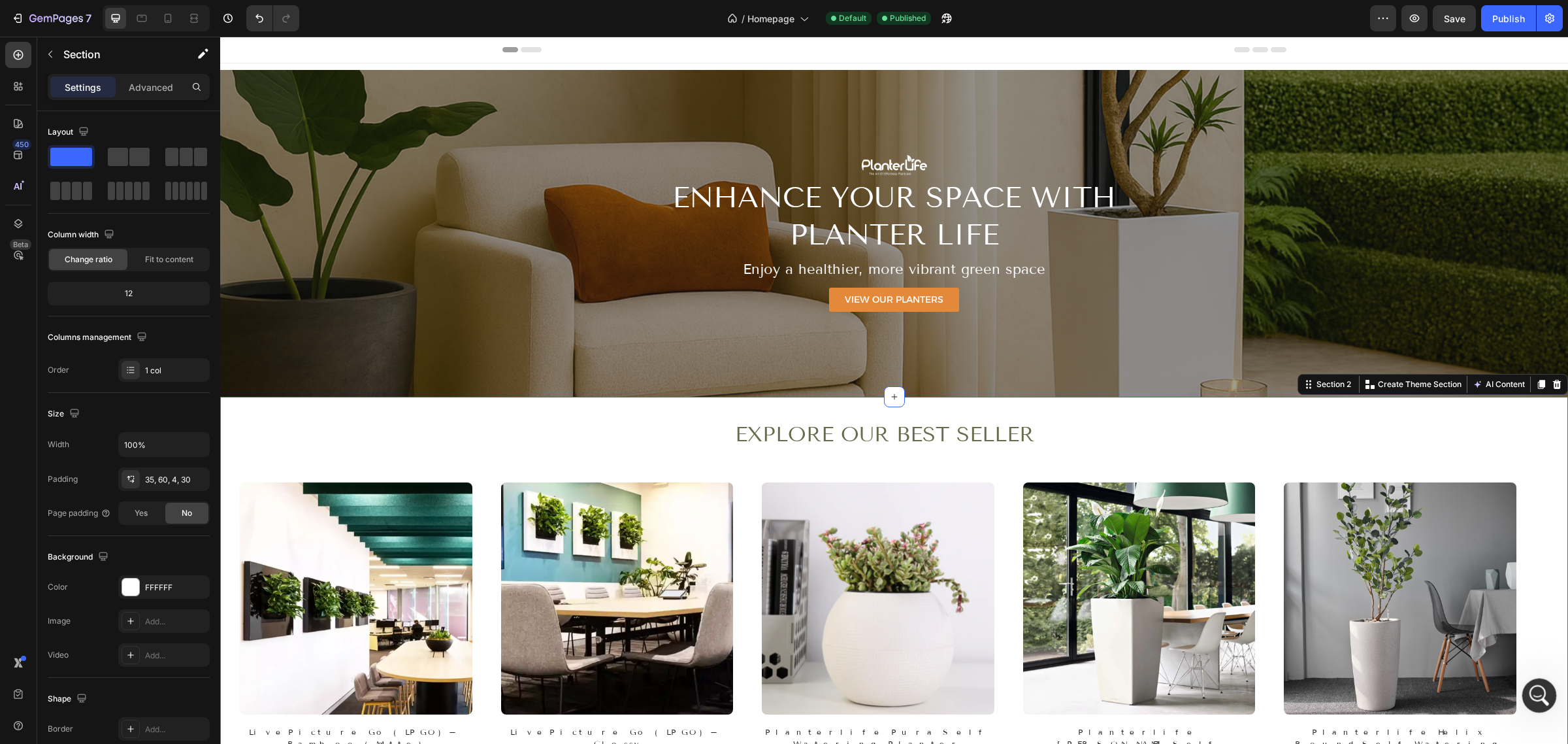
click at [1543, 694] on icon "Open Intercom Messenger" at bounding box center [1538, 694] width 22 height 22
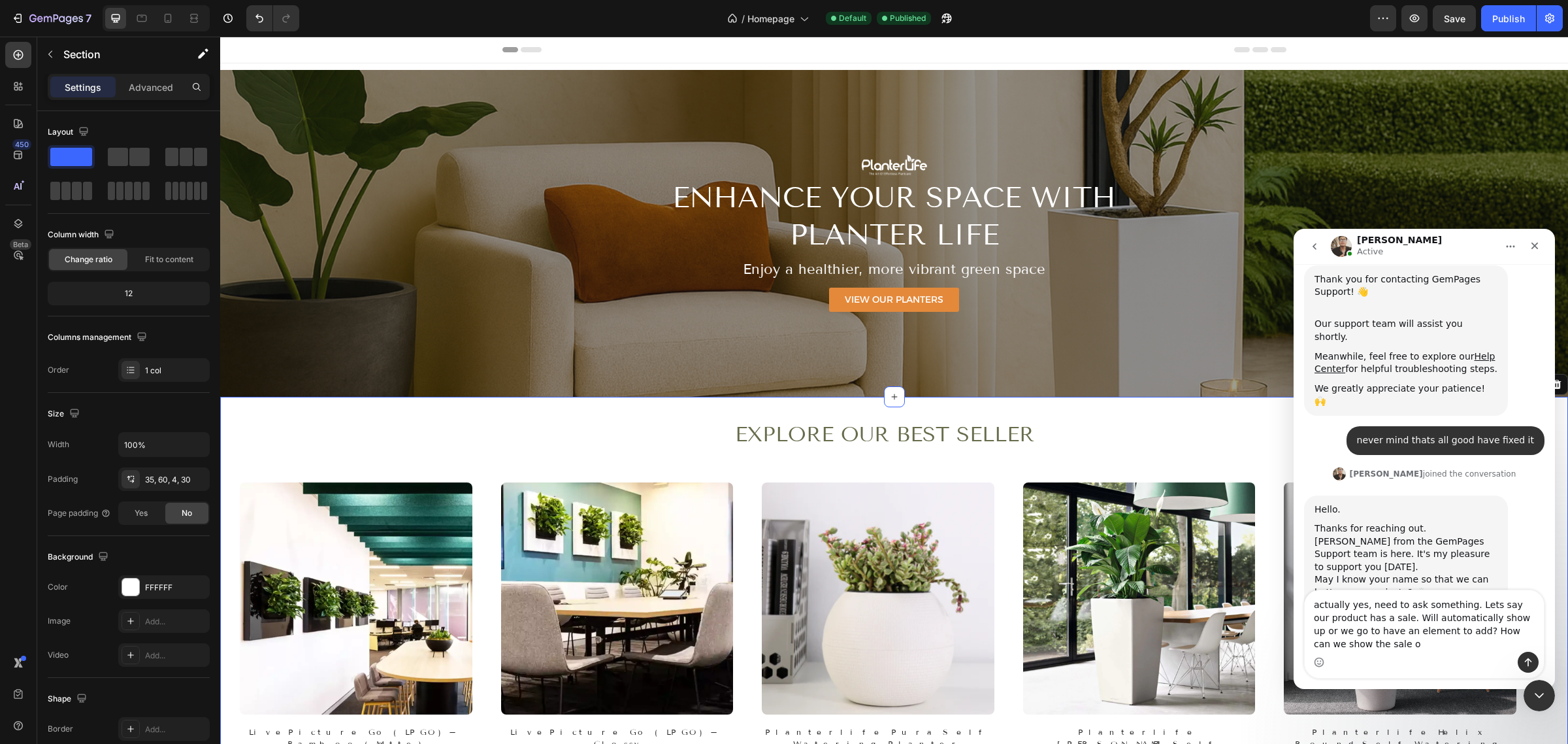
scroll to position [247, 0]
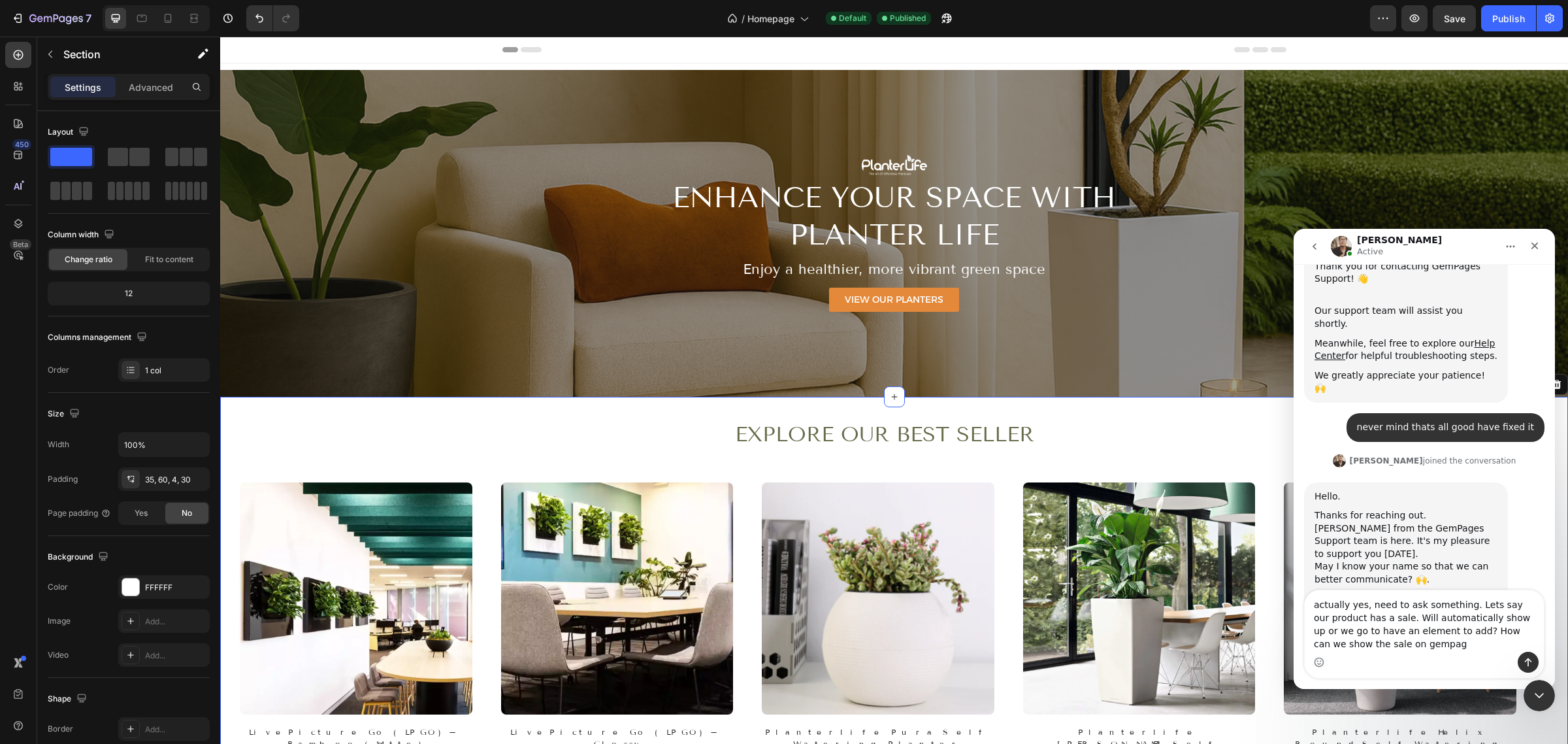
type textarea "actually yes, need to ask something. Lets say our product has a sale. Will auto…"
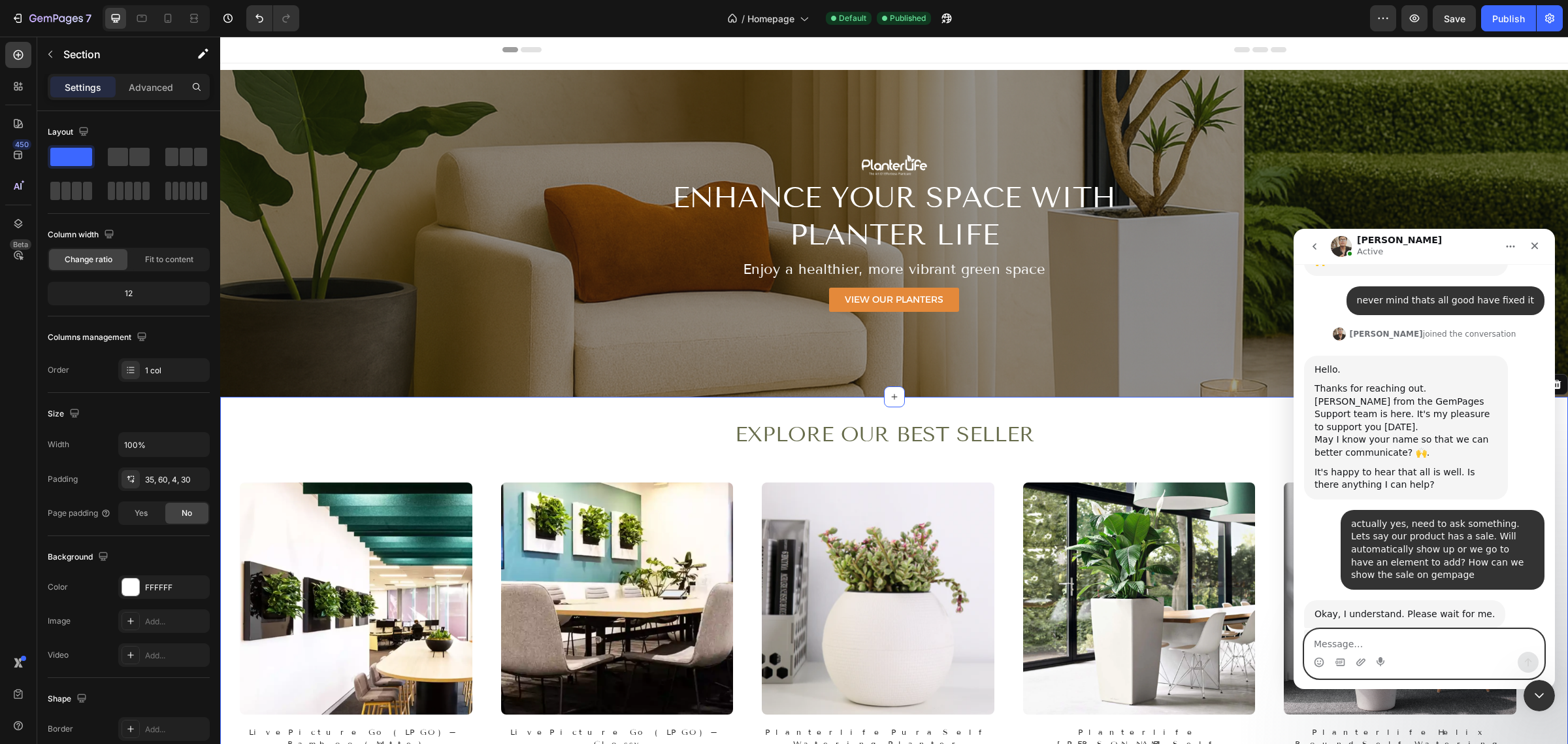
scroll to position [449, 0]
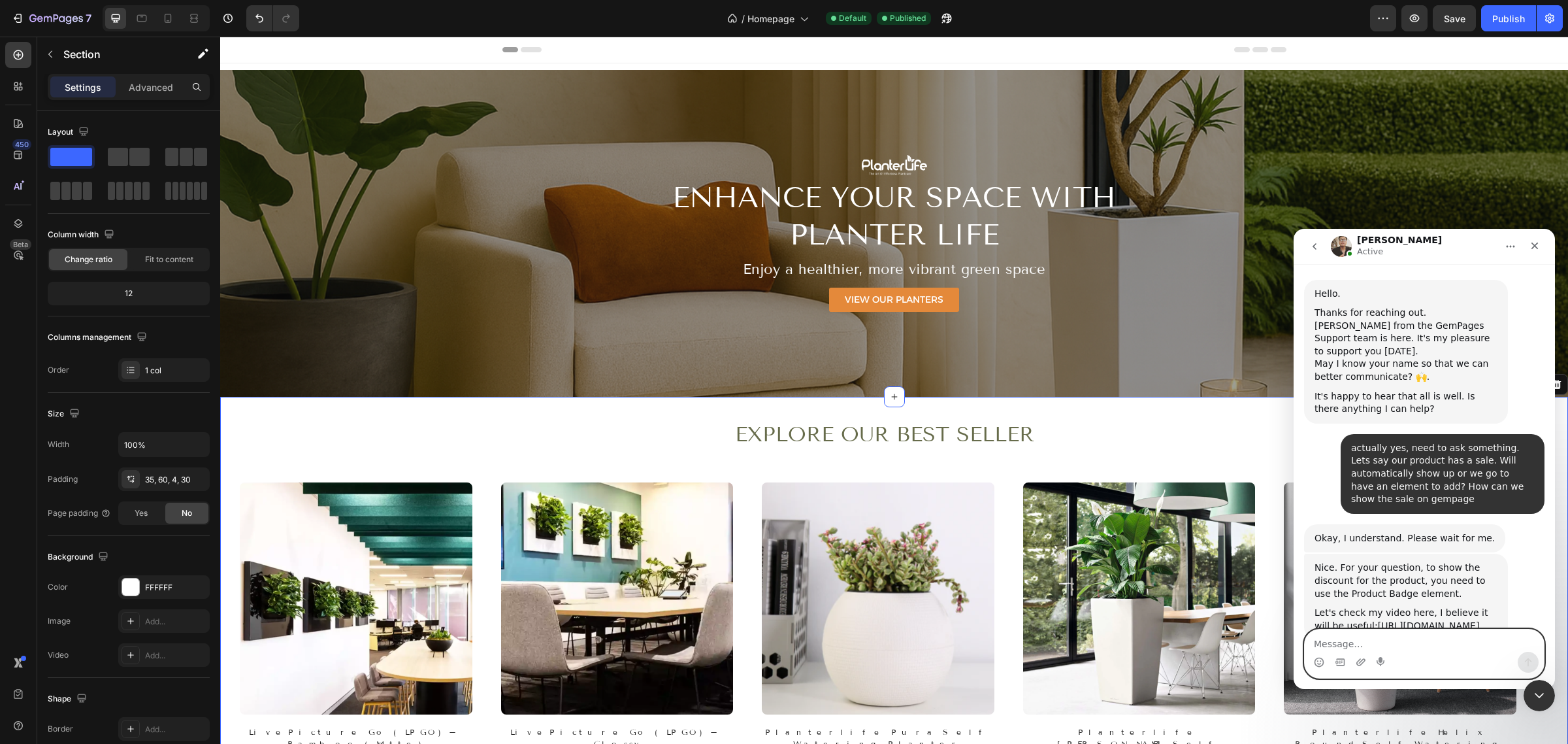
click at [1416, 641] on textarea "Message…" at bounding box center [1424, 640] width 239 height 23
type textarea "ah got it. Thank you"
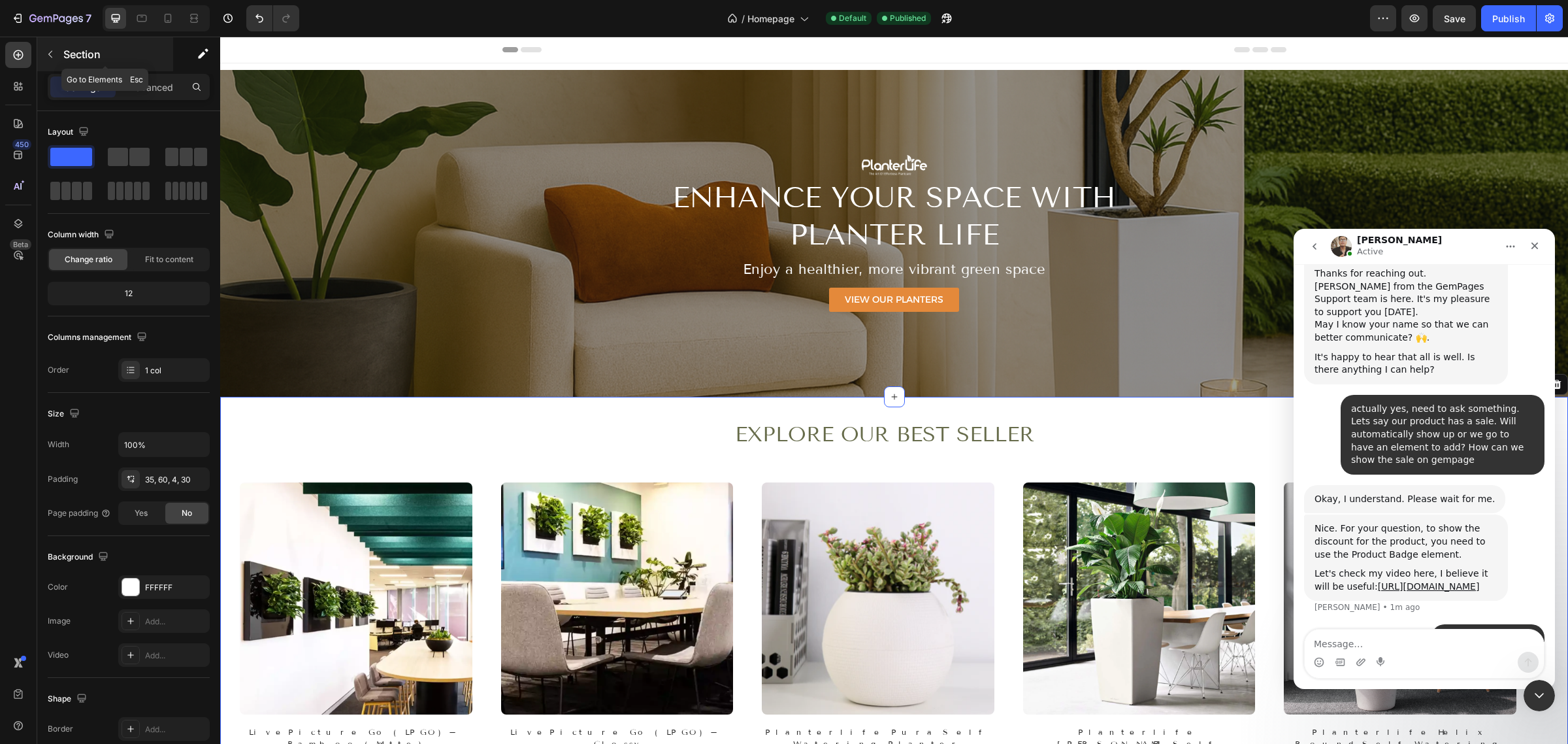
click at [58, 56] on button "button" at bounding box center [50, 54] width 21 height 21
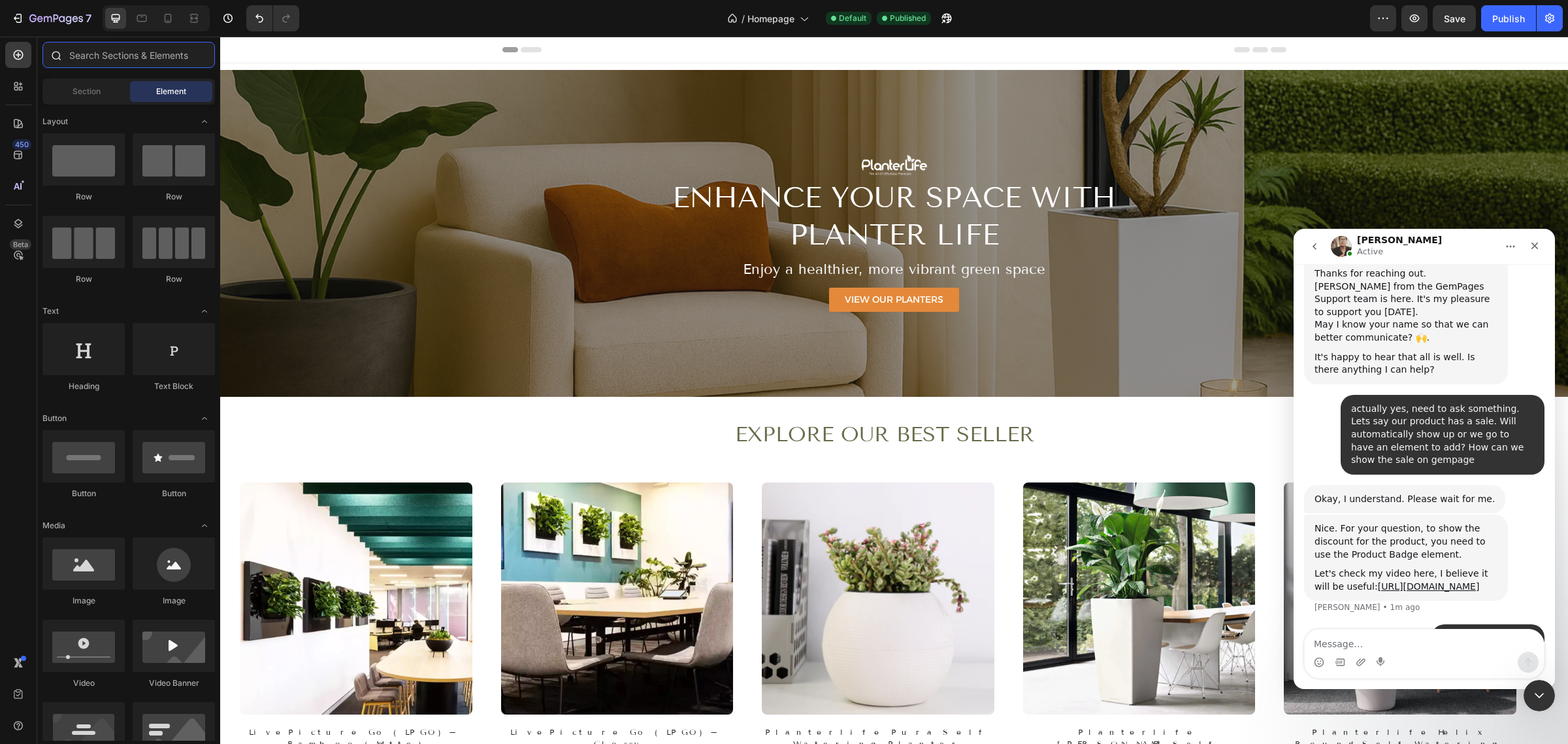
click at [108, 54] on input "text" at bounding box center [129, 55] width 173 height 27
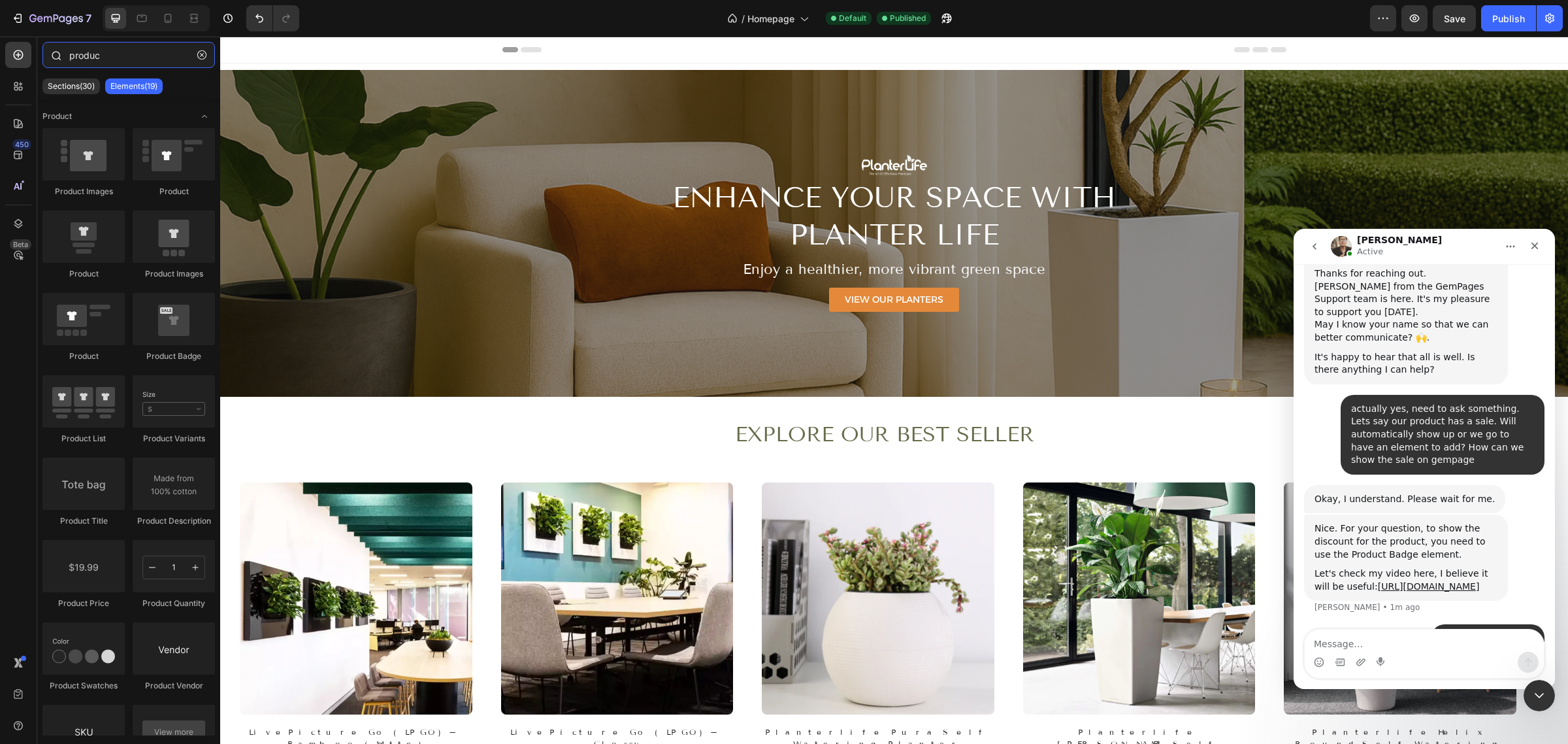
scroll to position [540, 0]
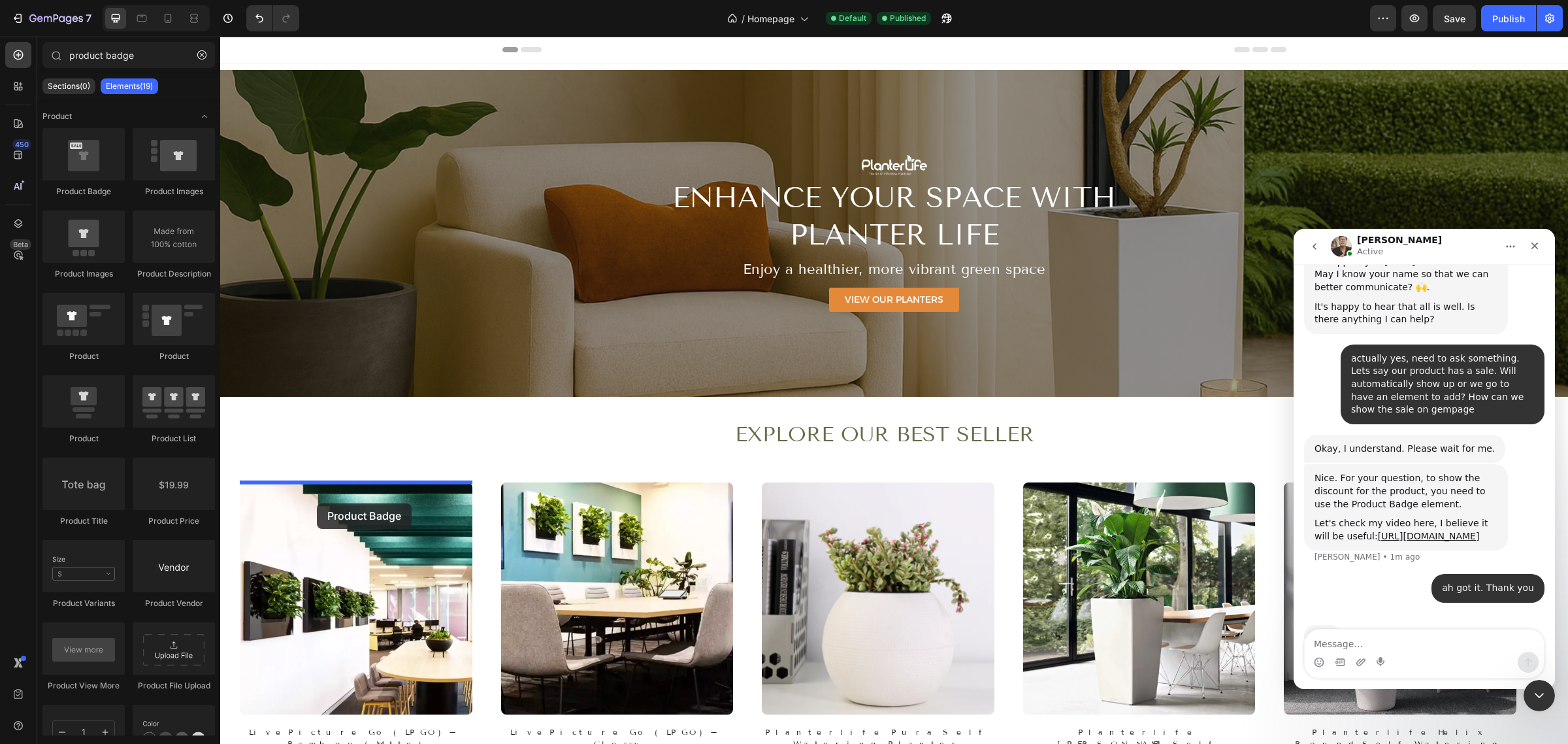
drag, startPoint x: 288, startPoint y: 213, endPoint x: 317, endPoint y: 503, distance: 291.4
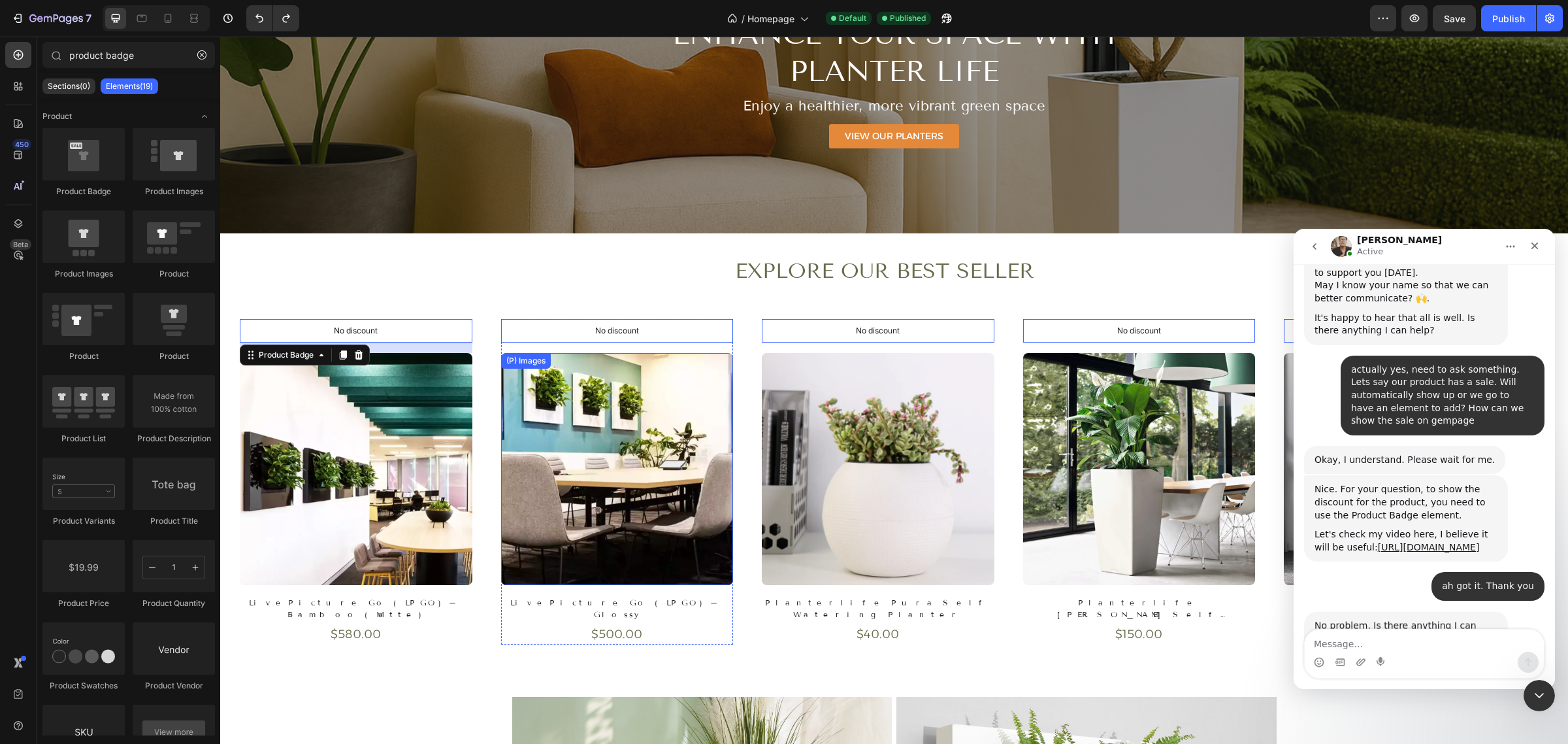
scroll to position [528, 0]
type input "product badg"
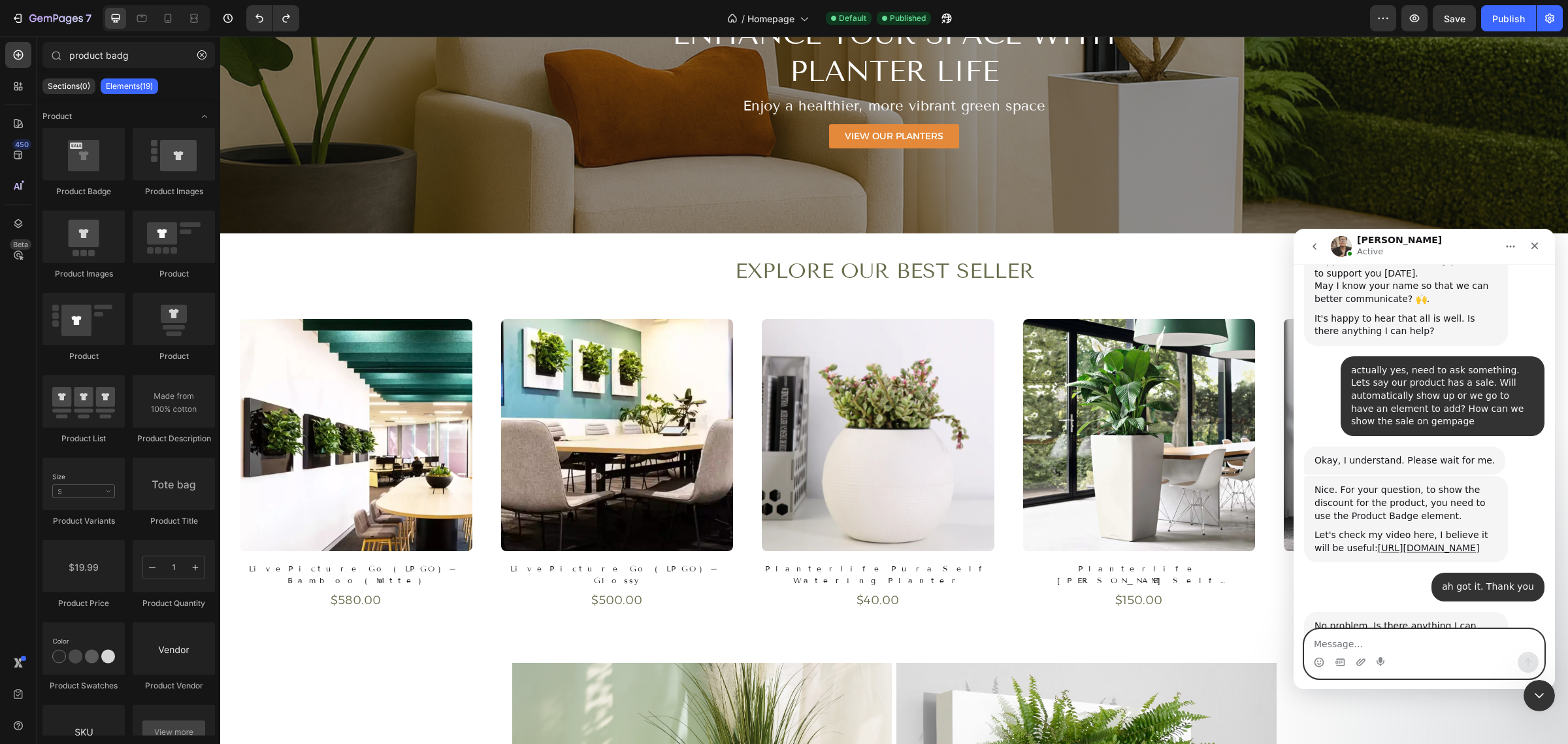
click at [1386, 644] on textarea "Message…" at bounding box center [1424, 640] width 239 height 23
type textarea "that is all good. Thanks for your help!"
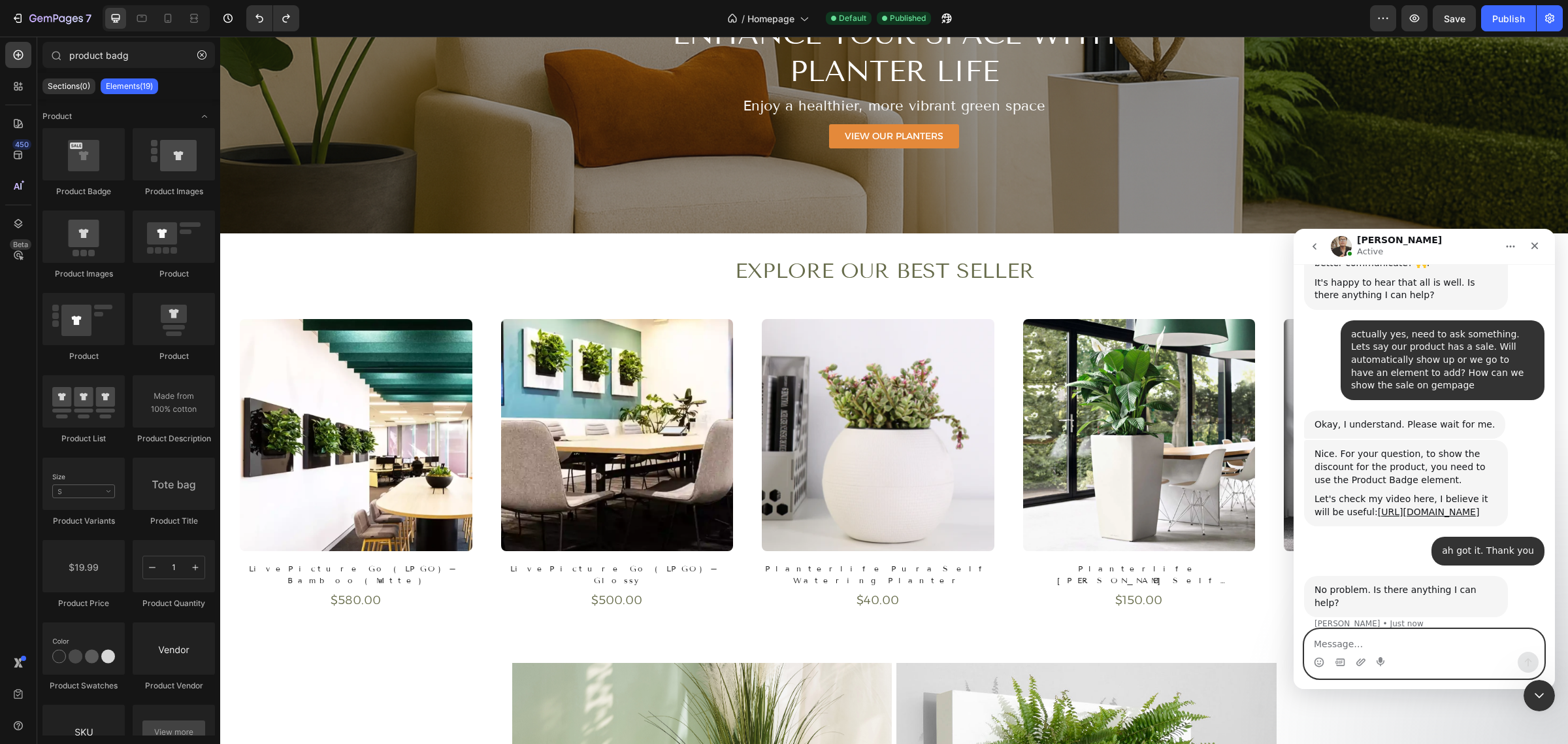
scroll to position [567, 0]
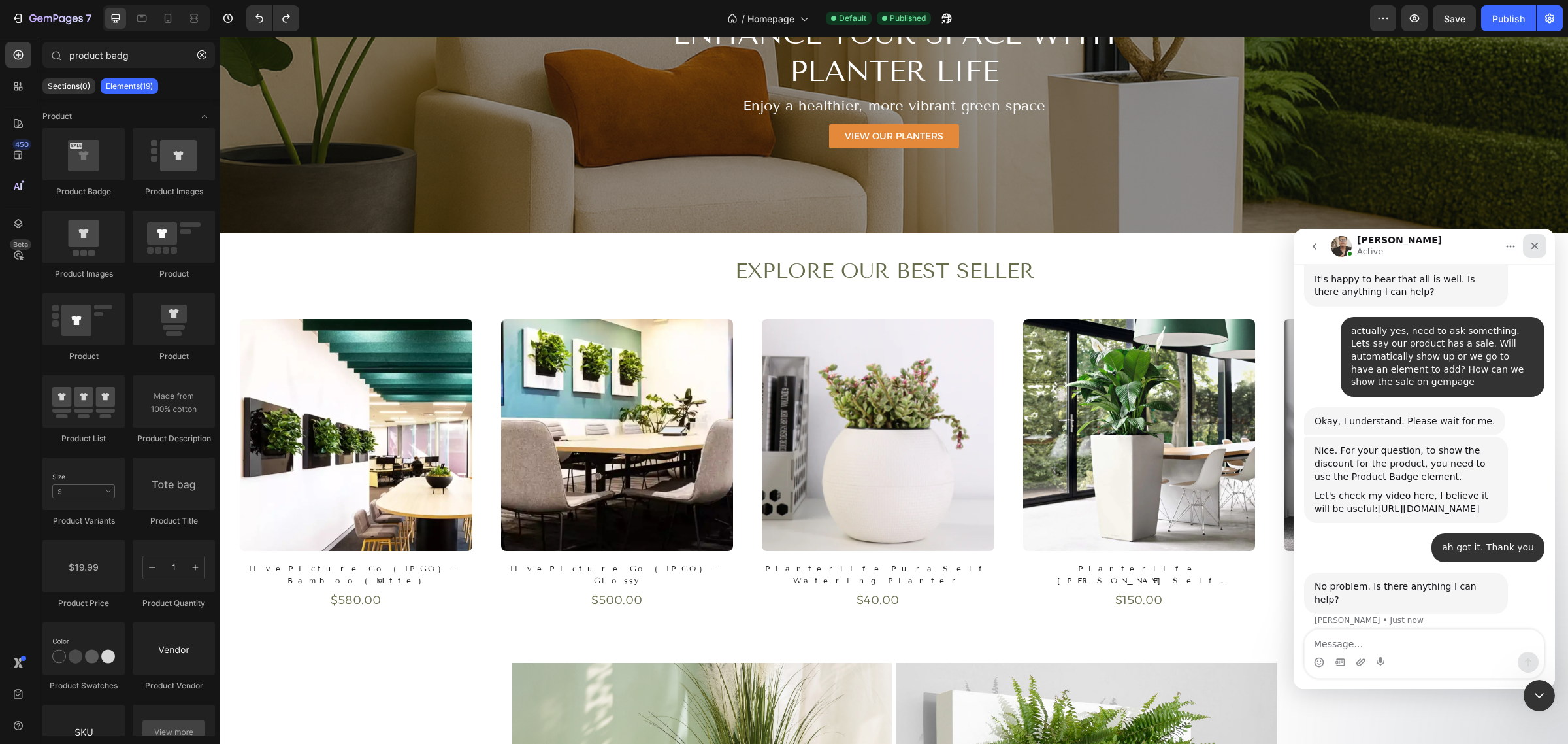
click at [1543, 248] on div "Close" at bounding box center [1535, 246] width 24 height 24
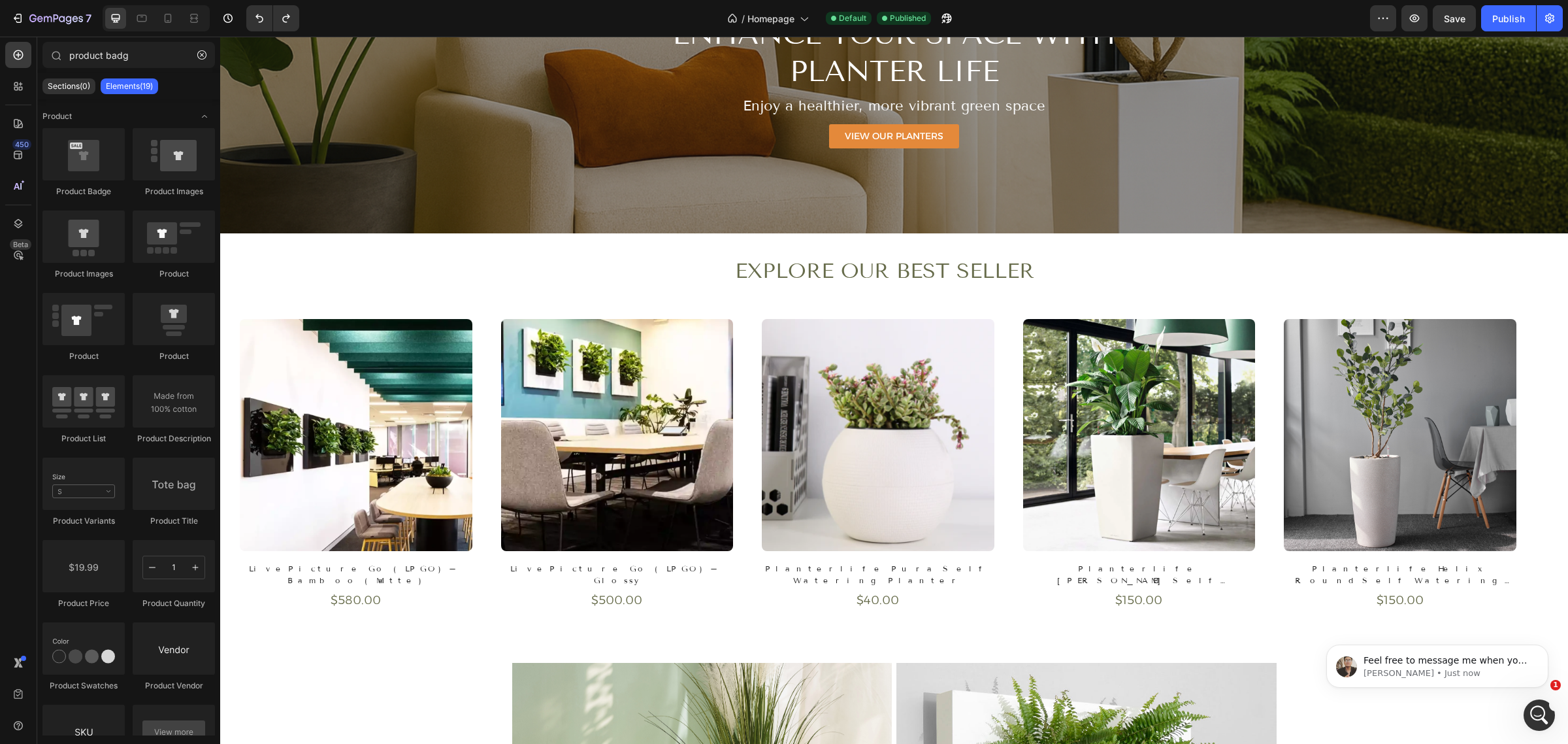
scroll to position [757, 0]
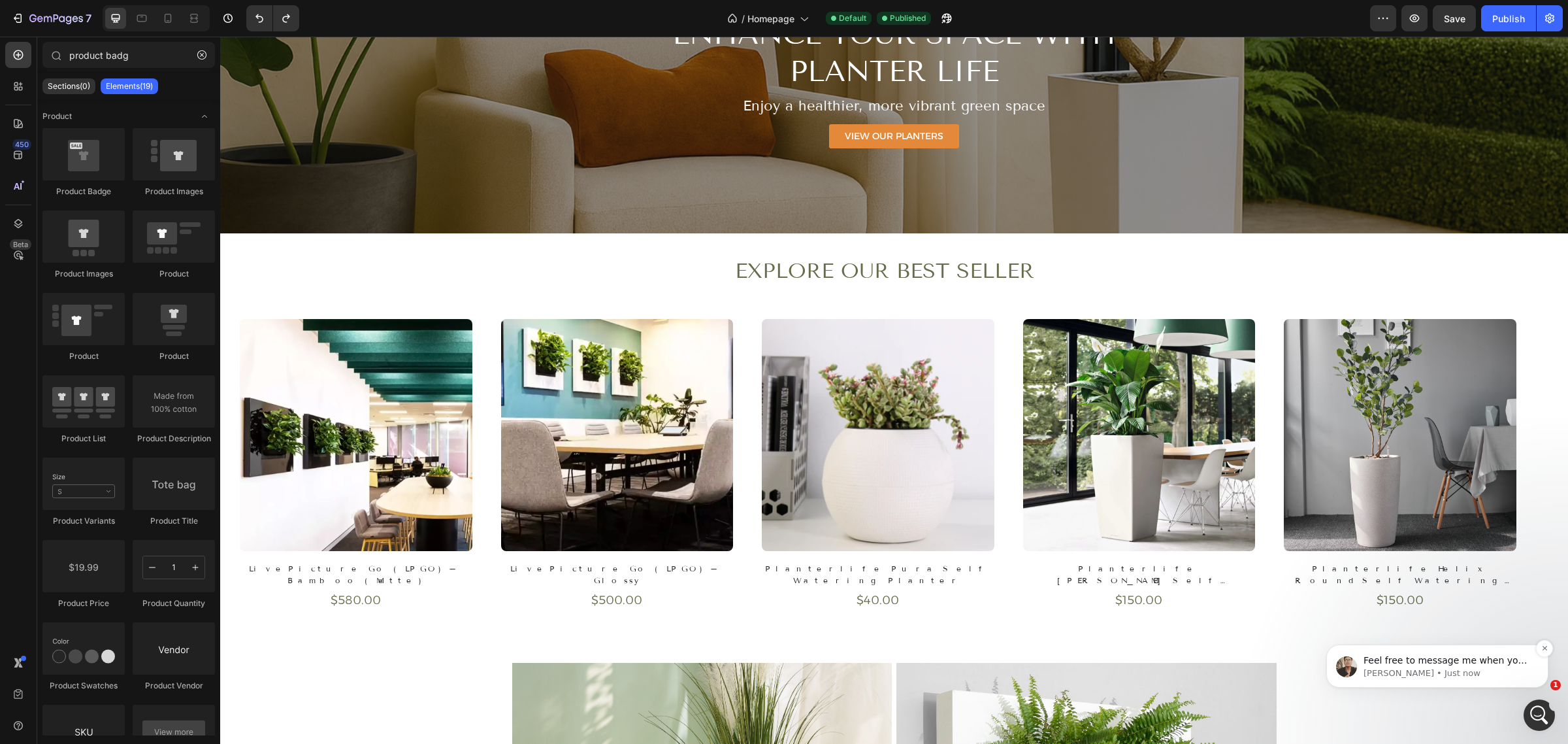
click at [1469, 660] on p "Feel free to message me when you share your comment. 😍" at bounding box center [1448, 660] width 169 height 13
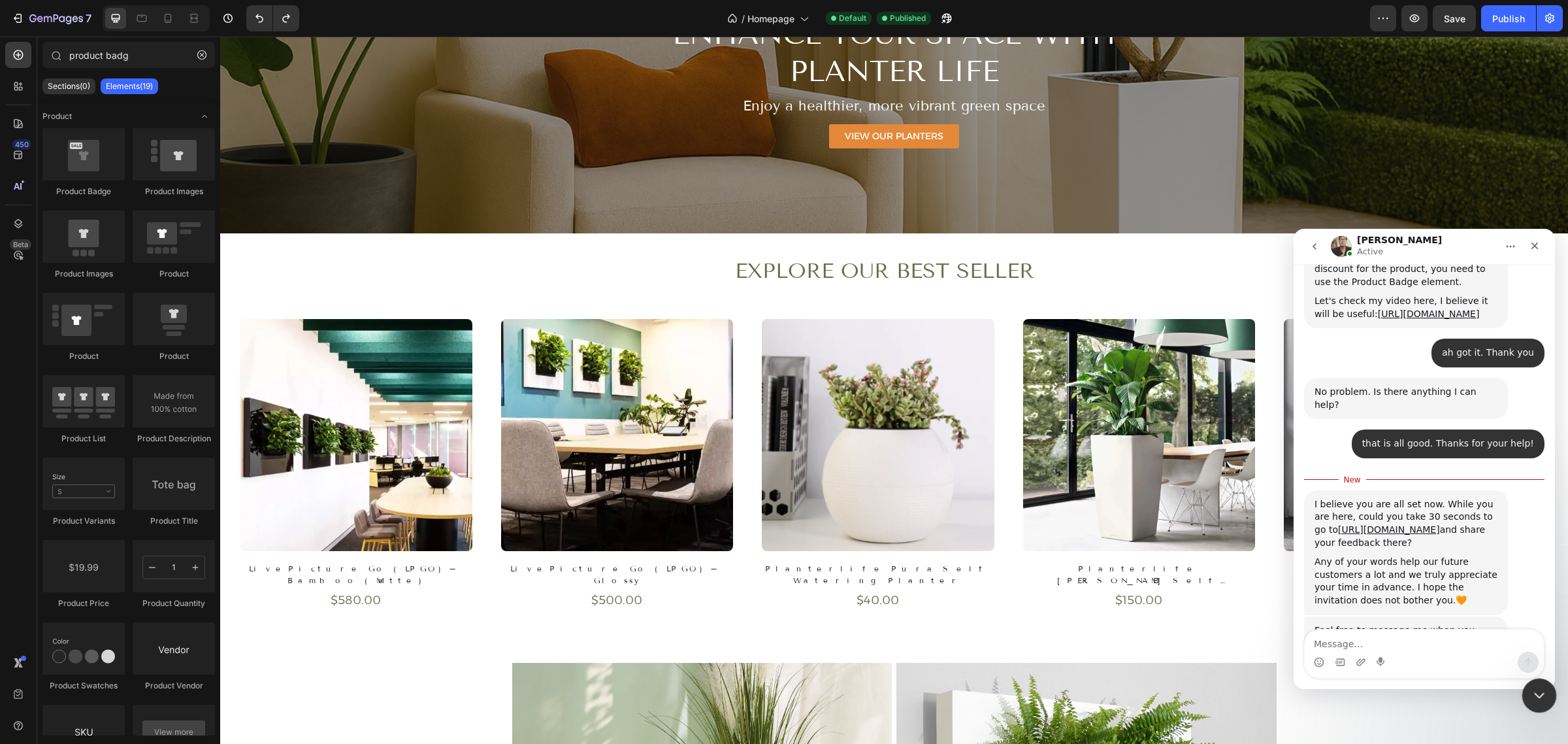
scroll to position [779, 0]
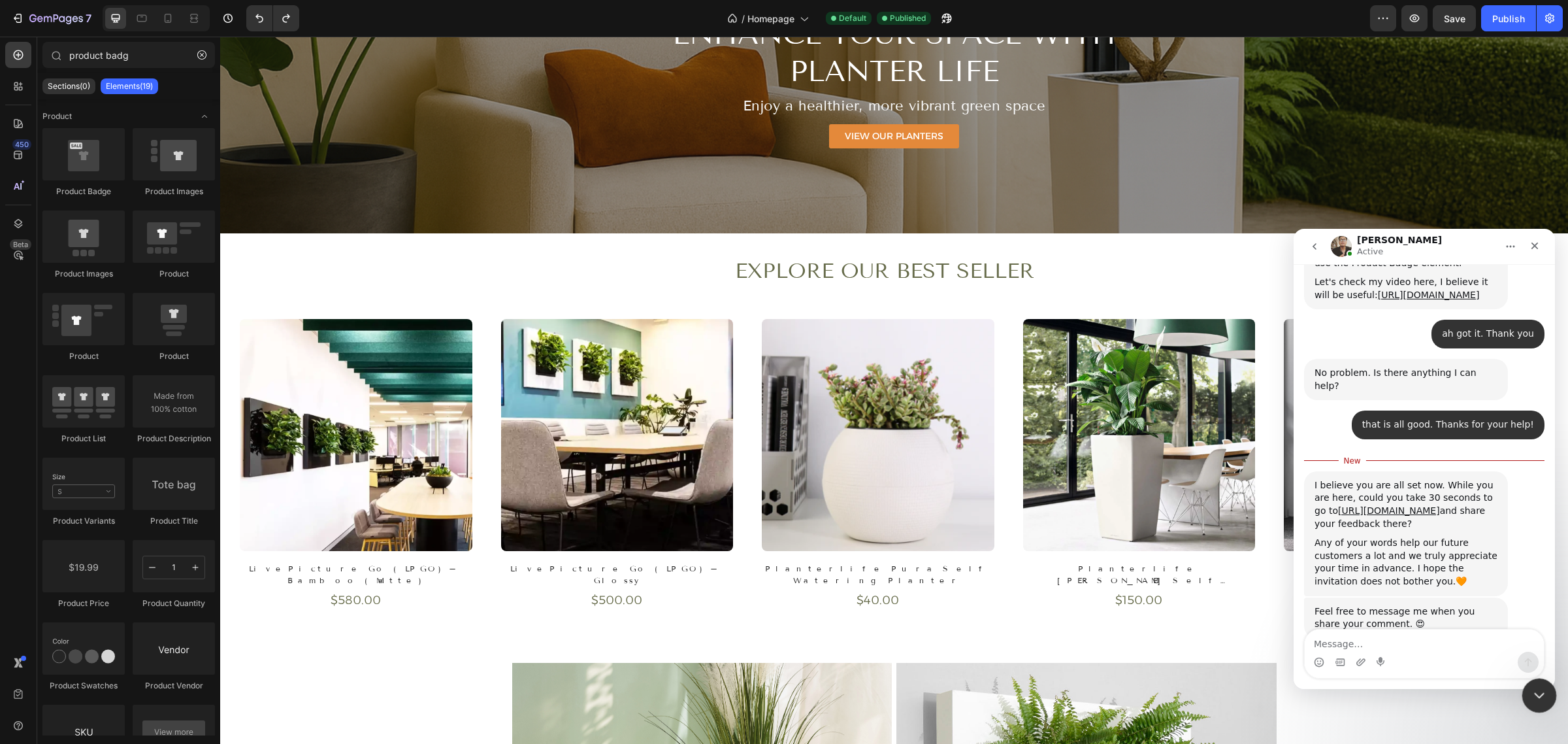
click at [1523, 698] on div "Close Intercom Messenger" at bounding box center [1538, 694] width 31 height 31
